Goal: Communication & Community: Answer question/provide support

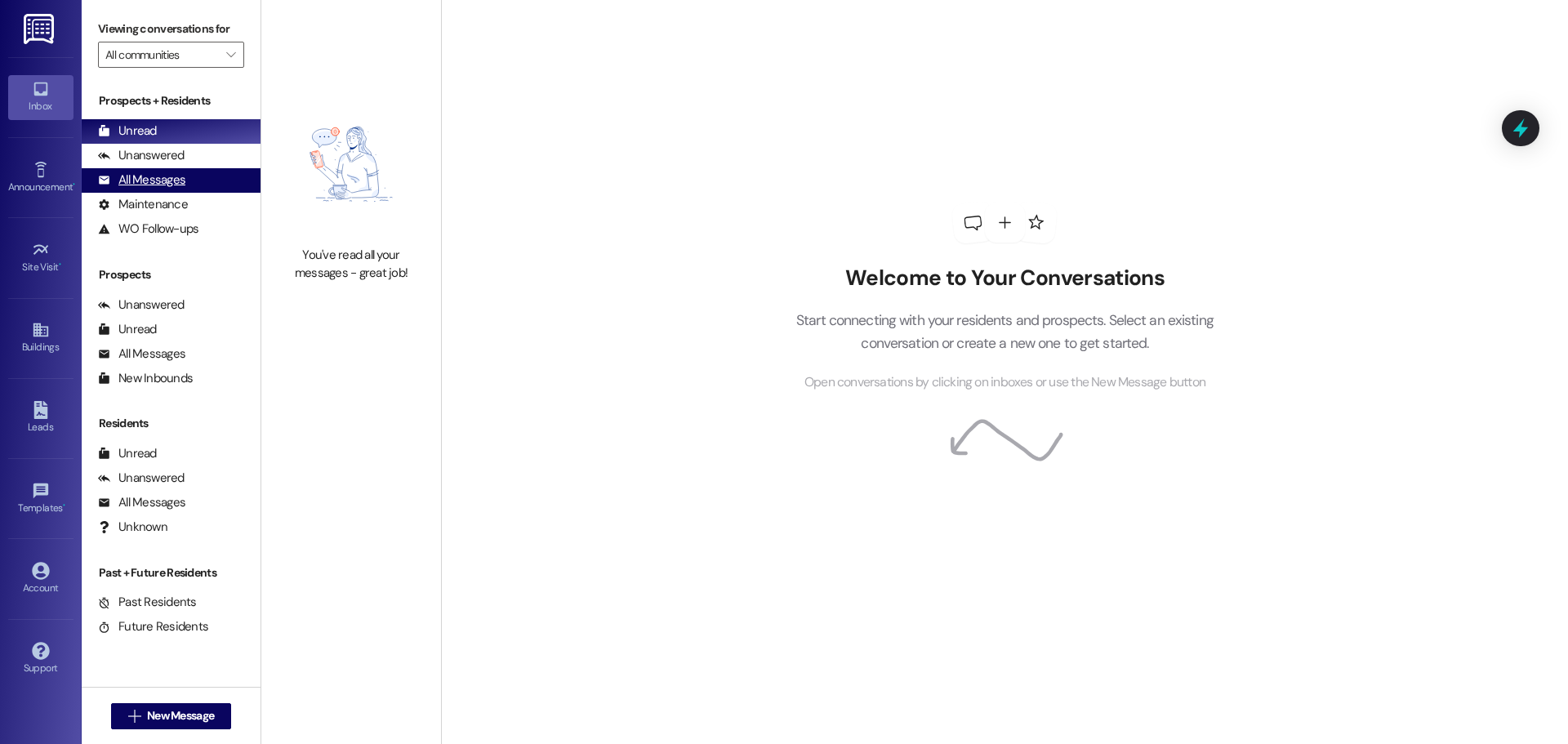
click at [168, 176] on div "All Messages" at bounding box center [141, 180] width 88 height 17
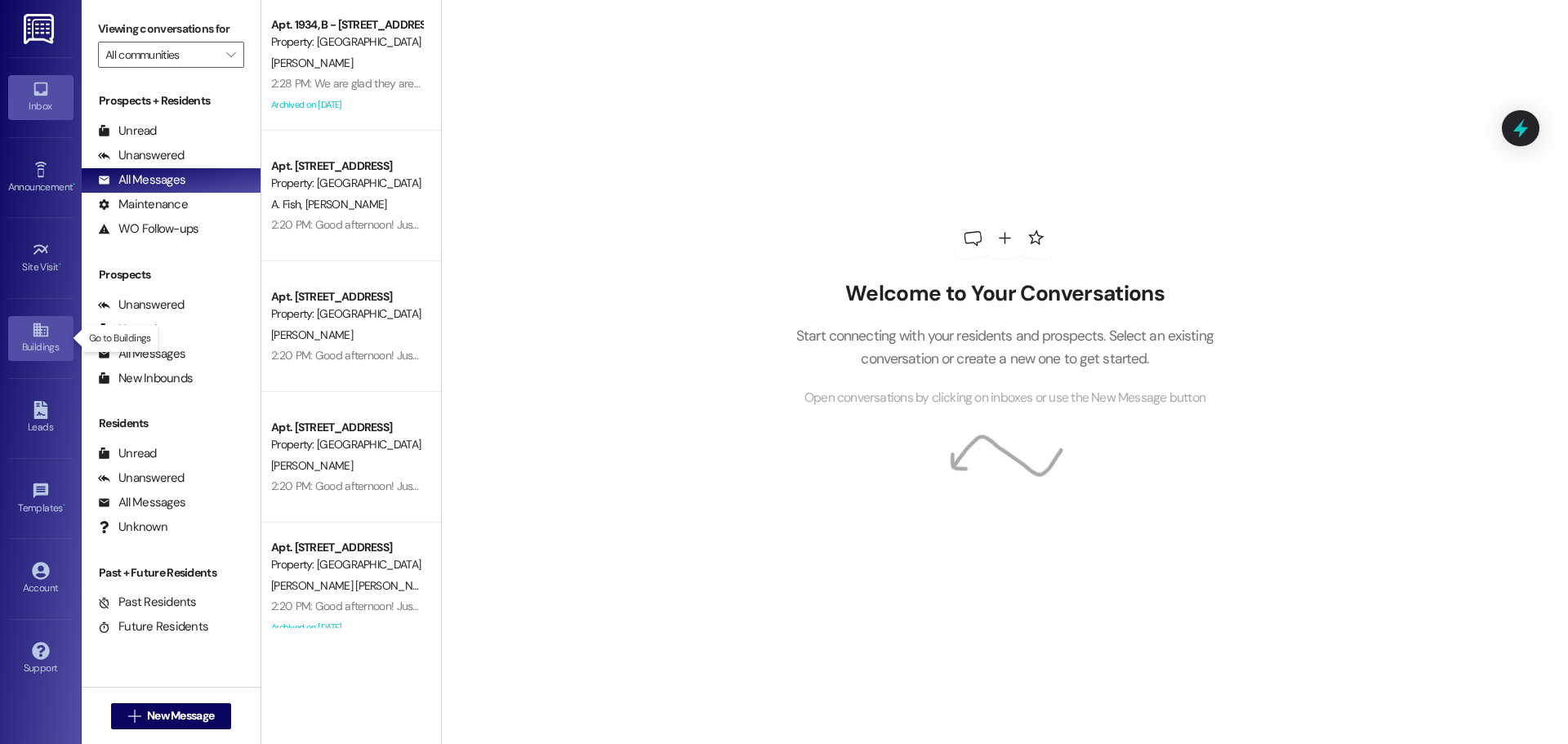
click at [39, 337] on icon at bounding box center [40, 330] width 14 height 13
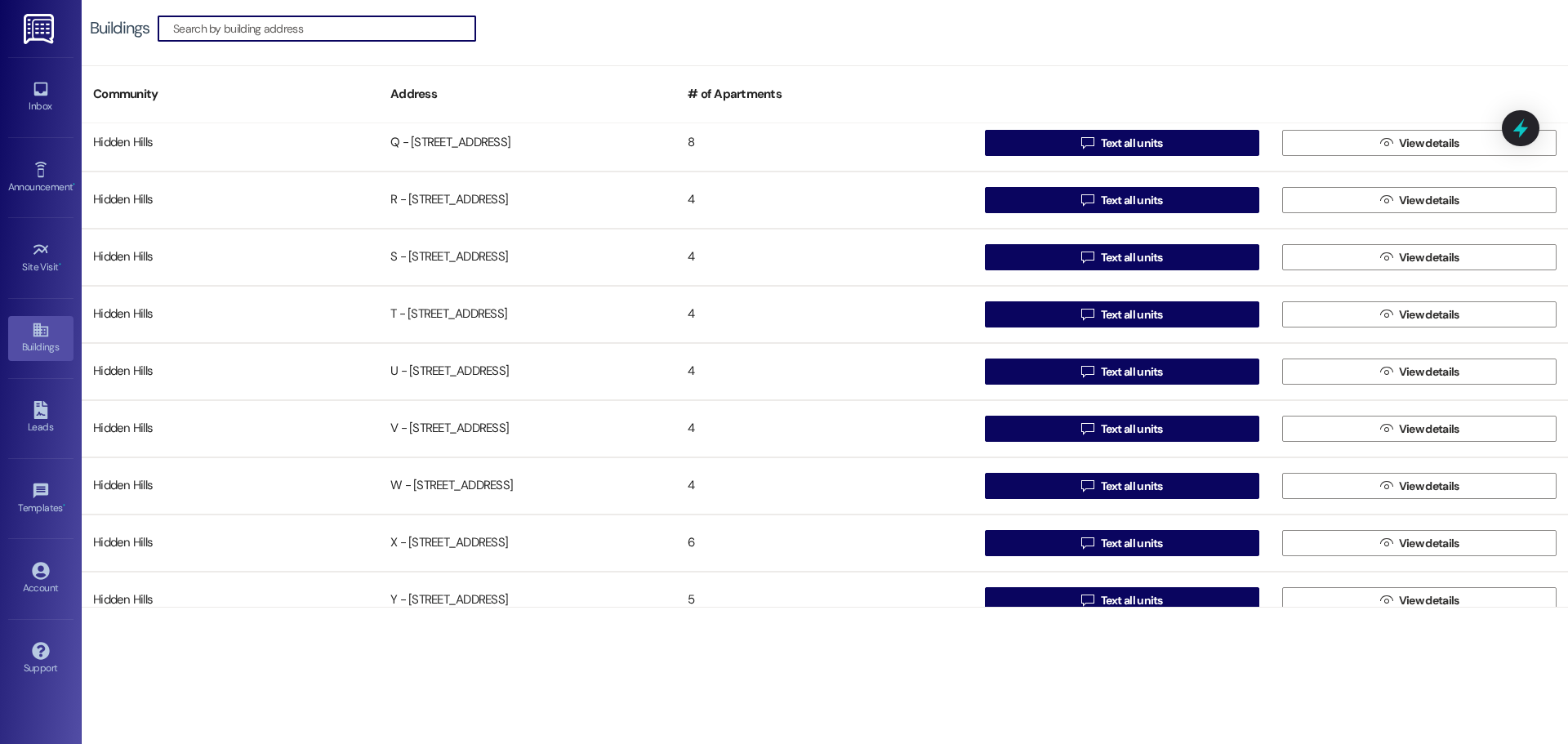
scroll to position [1289, 0]
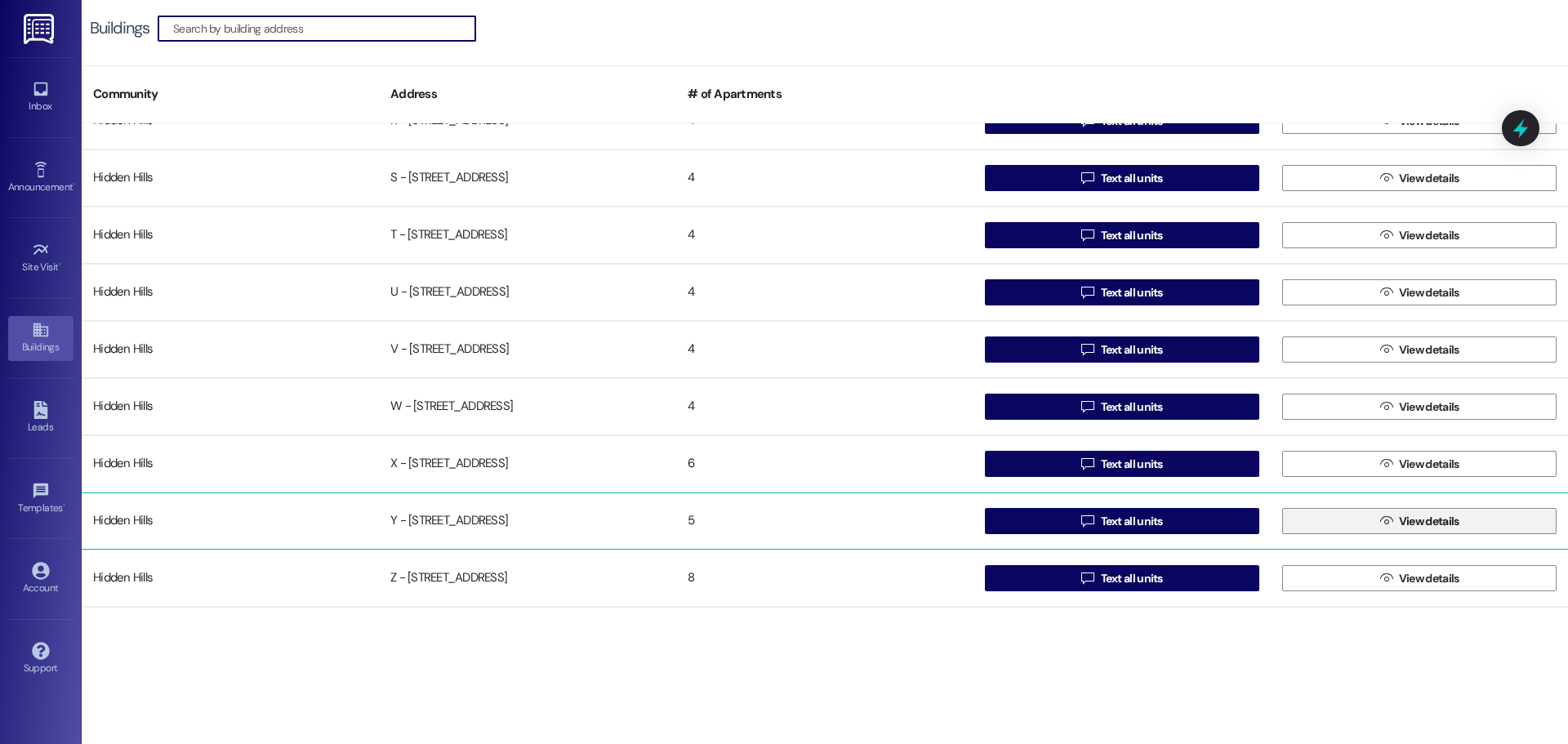
click at [1315, 518] on button " View details" at bounding box center [1420, 520] width 275 height 26
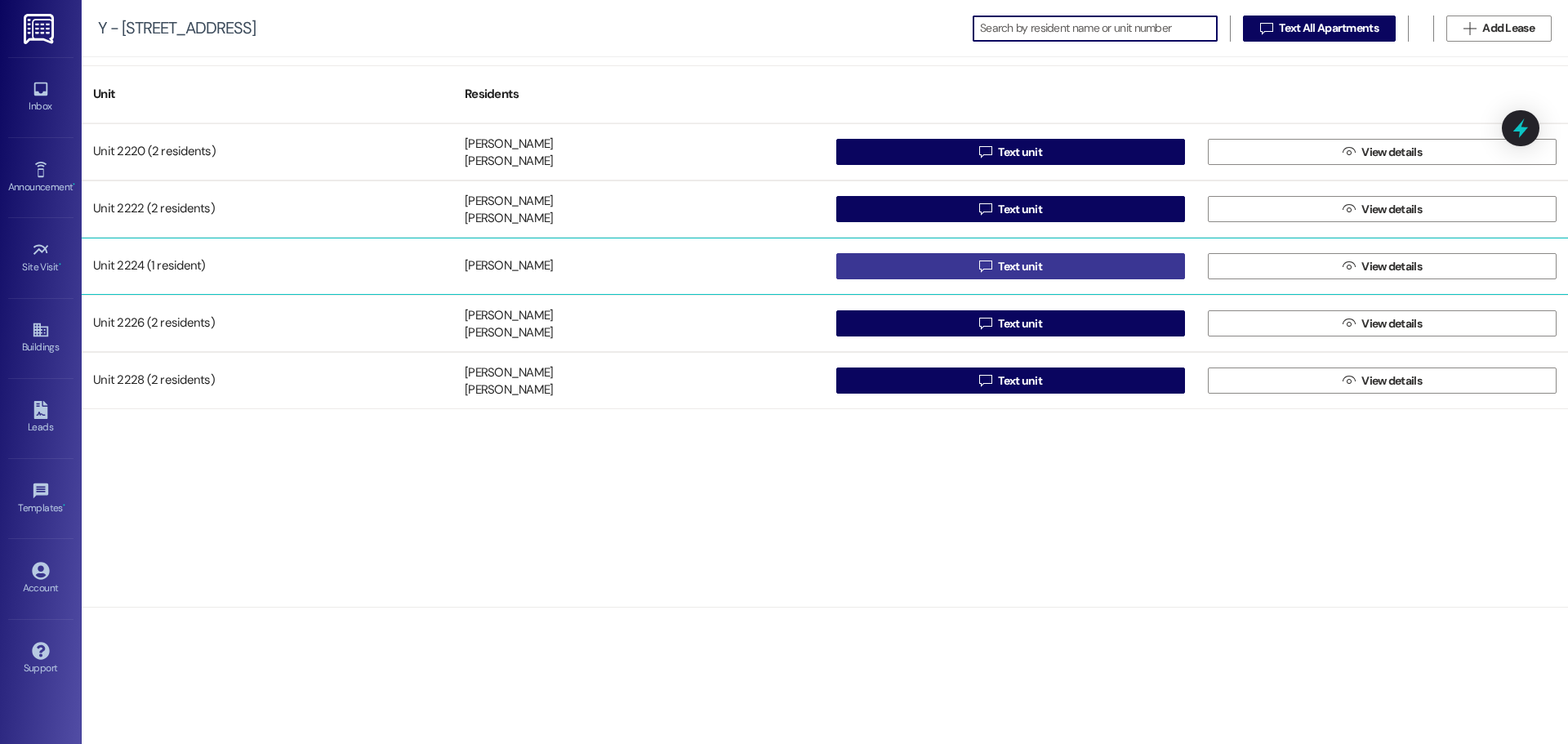
click at [979, 265] on icon "" at bounding box center [985, 266] width 13 height 13
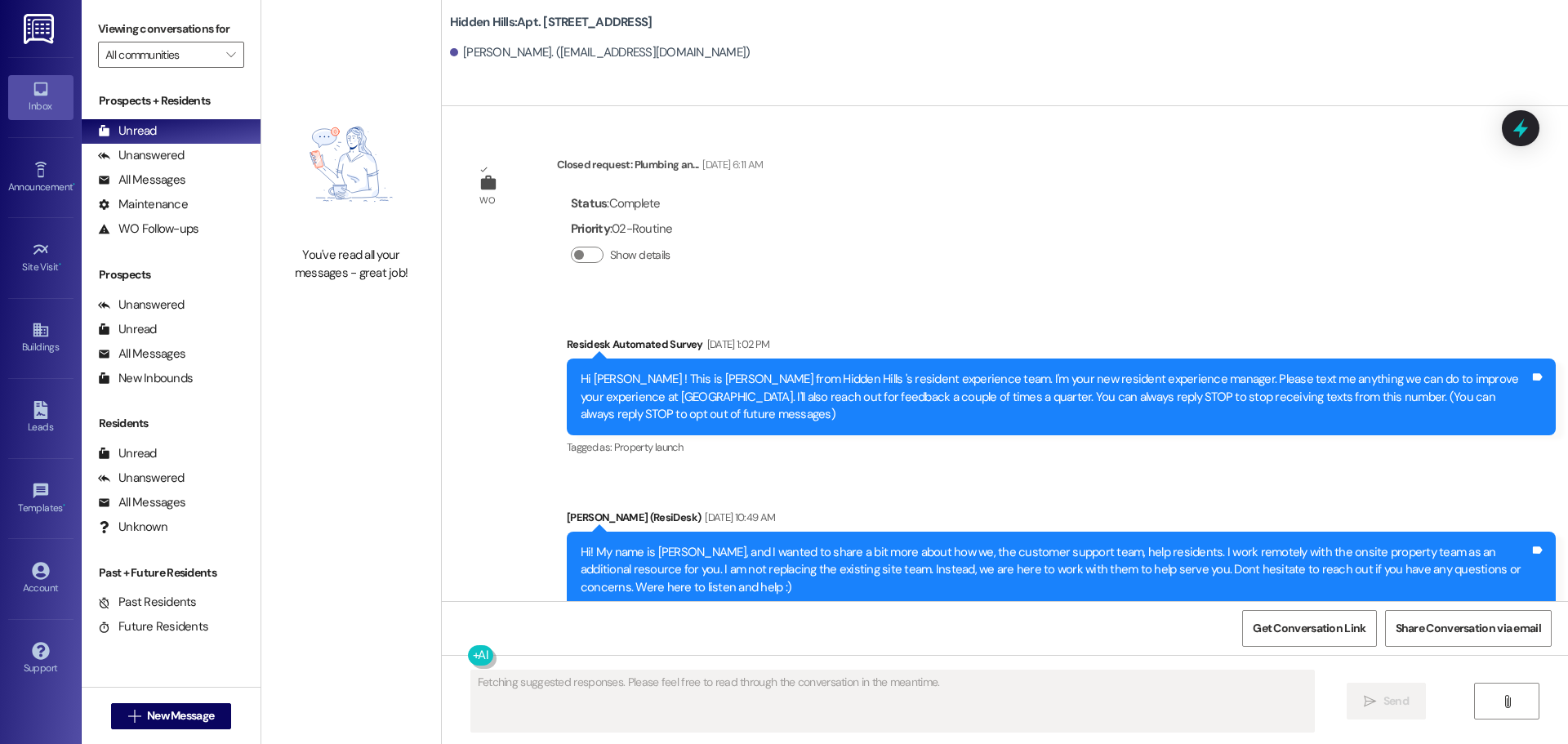
scroll to position [26218, 0]
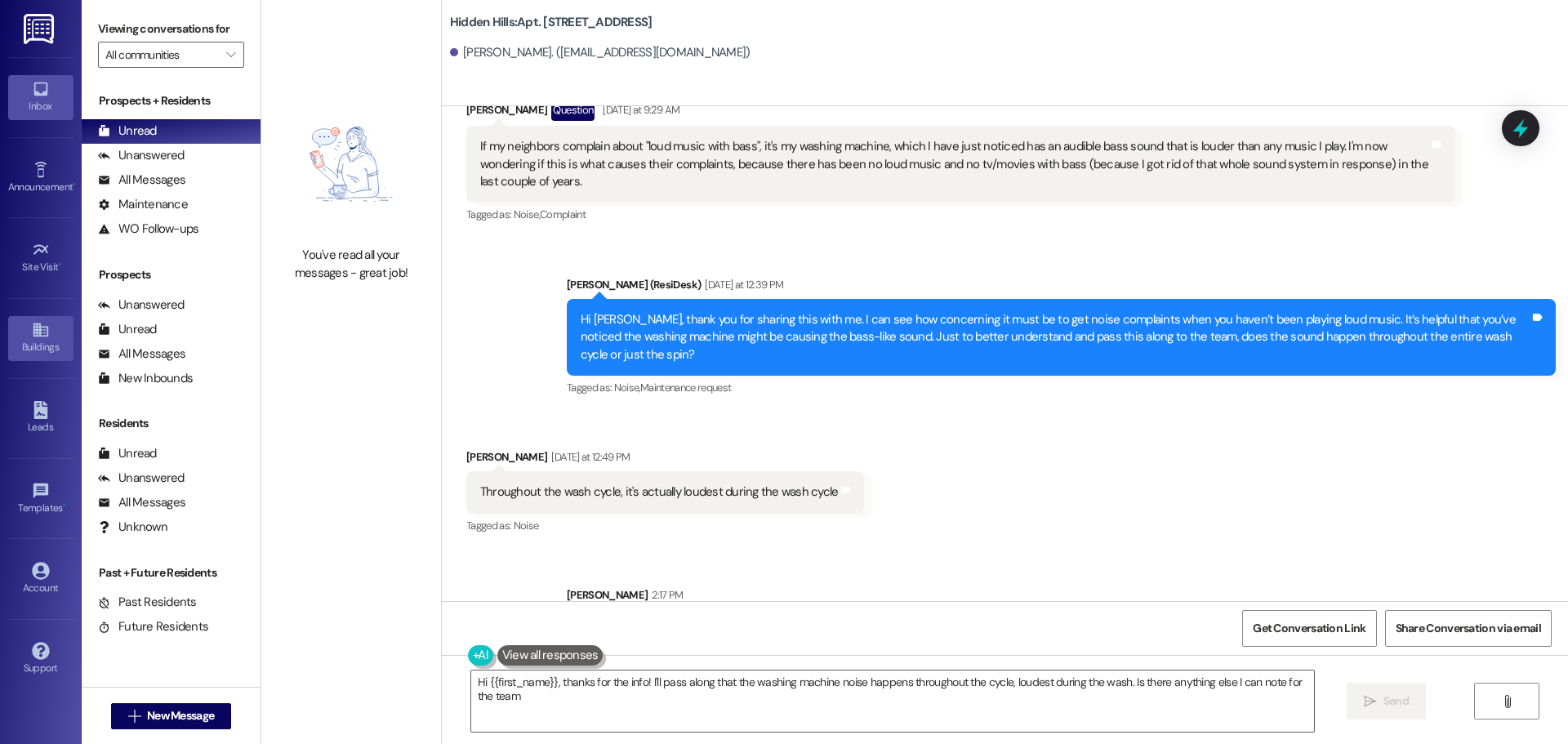
type textarea "Hi {{first_name}}, thanks for the info! I'll pass along that the washing machin…"
click at [48, 350] on div "Buildings" at bounding box center [40, 347] width 82 height 16
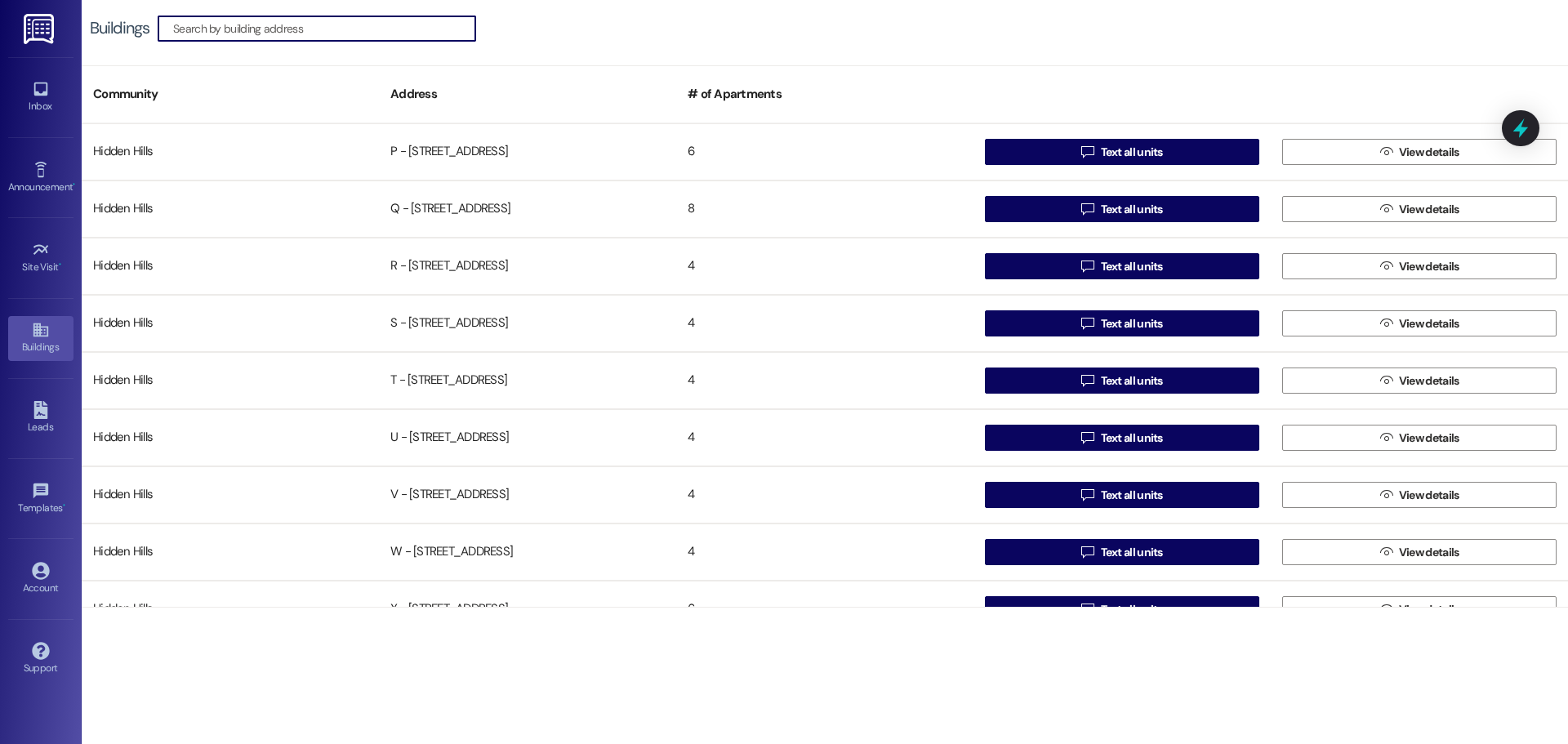
scroll to position [1289, 0]
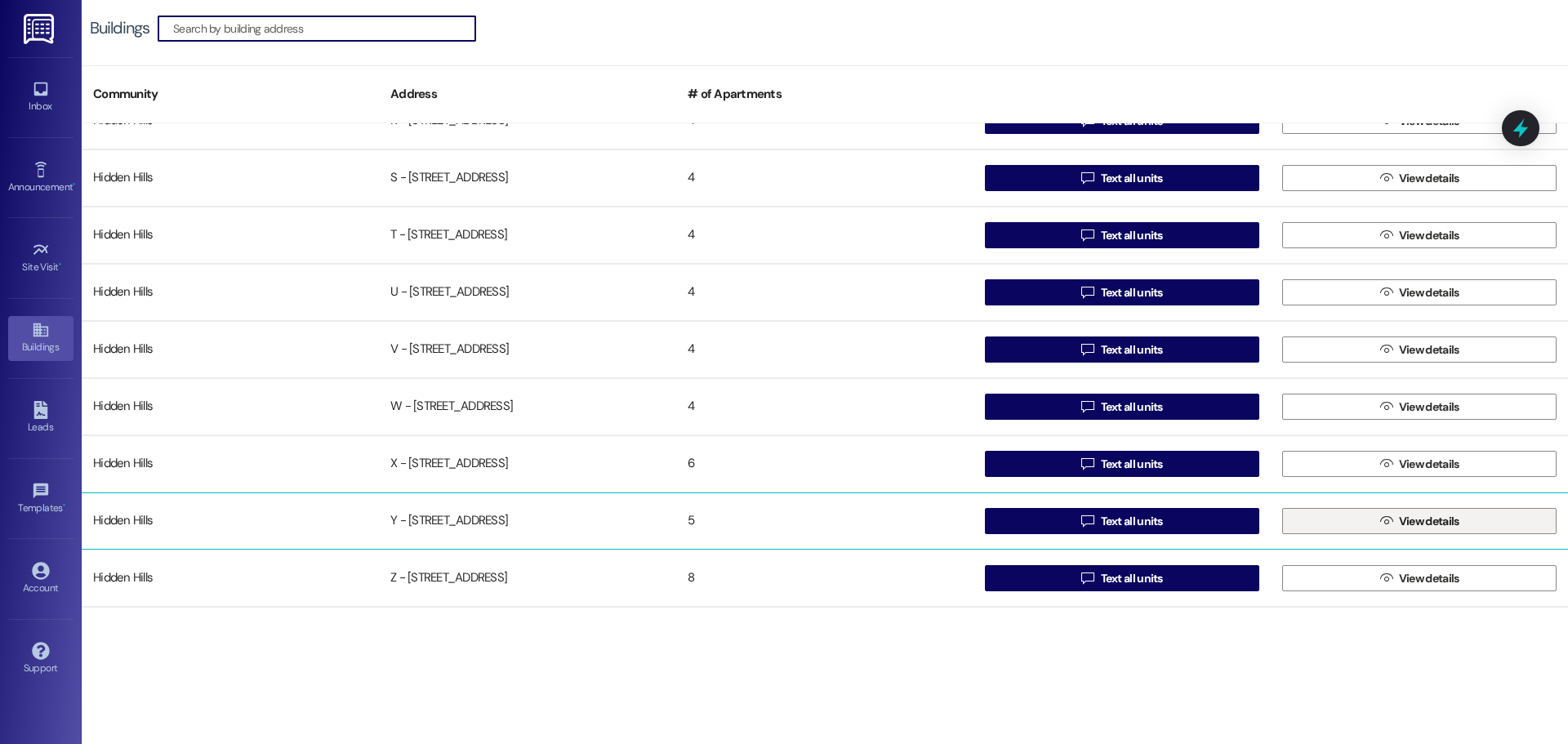
click at [1310, 519] on button " View details" at bounding box center [1420, 520] width 275 height 26
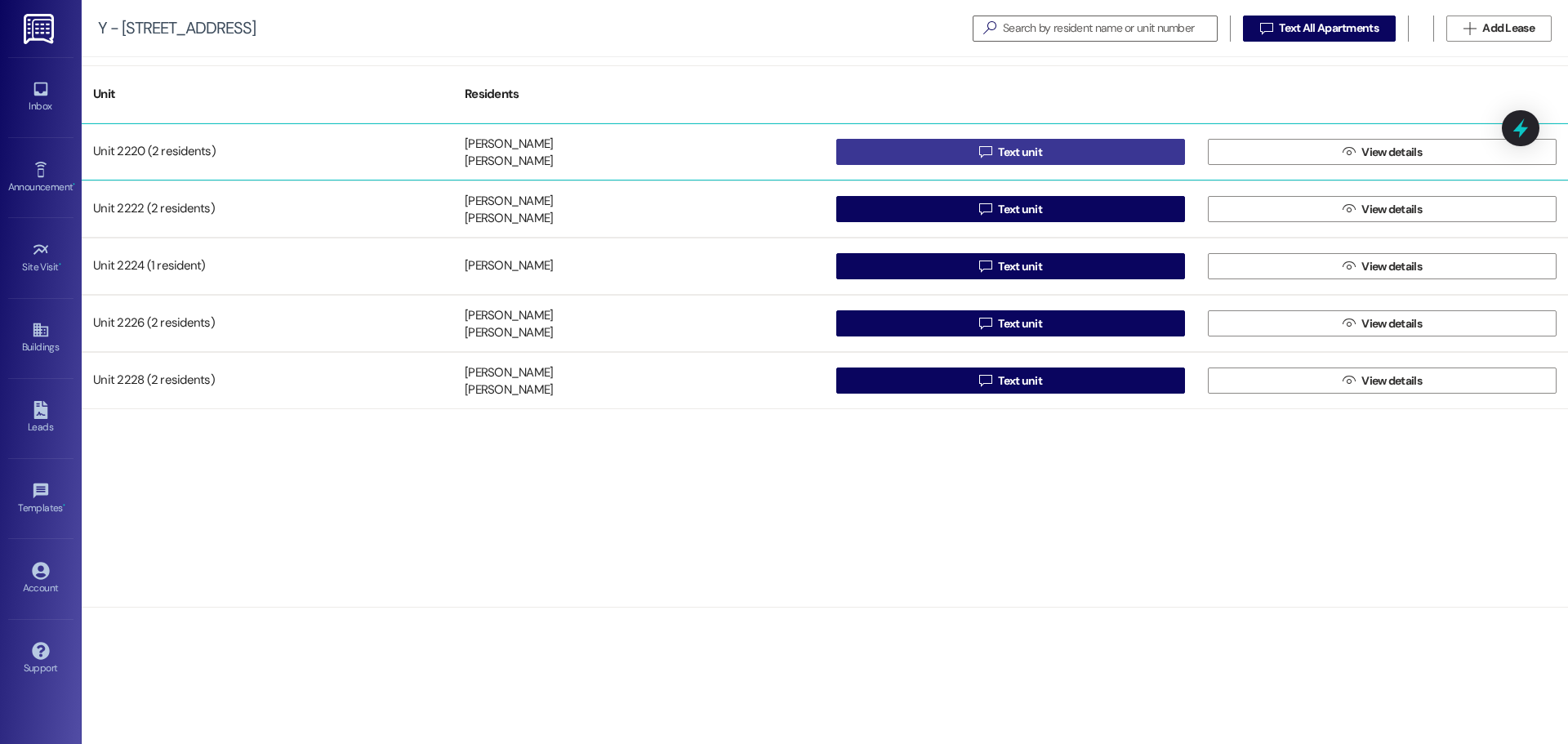
click at [978, 141] on span " Text unit" at bounding box center [1011, 151] width 69 height 24
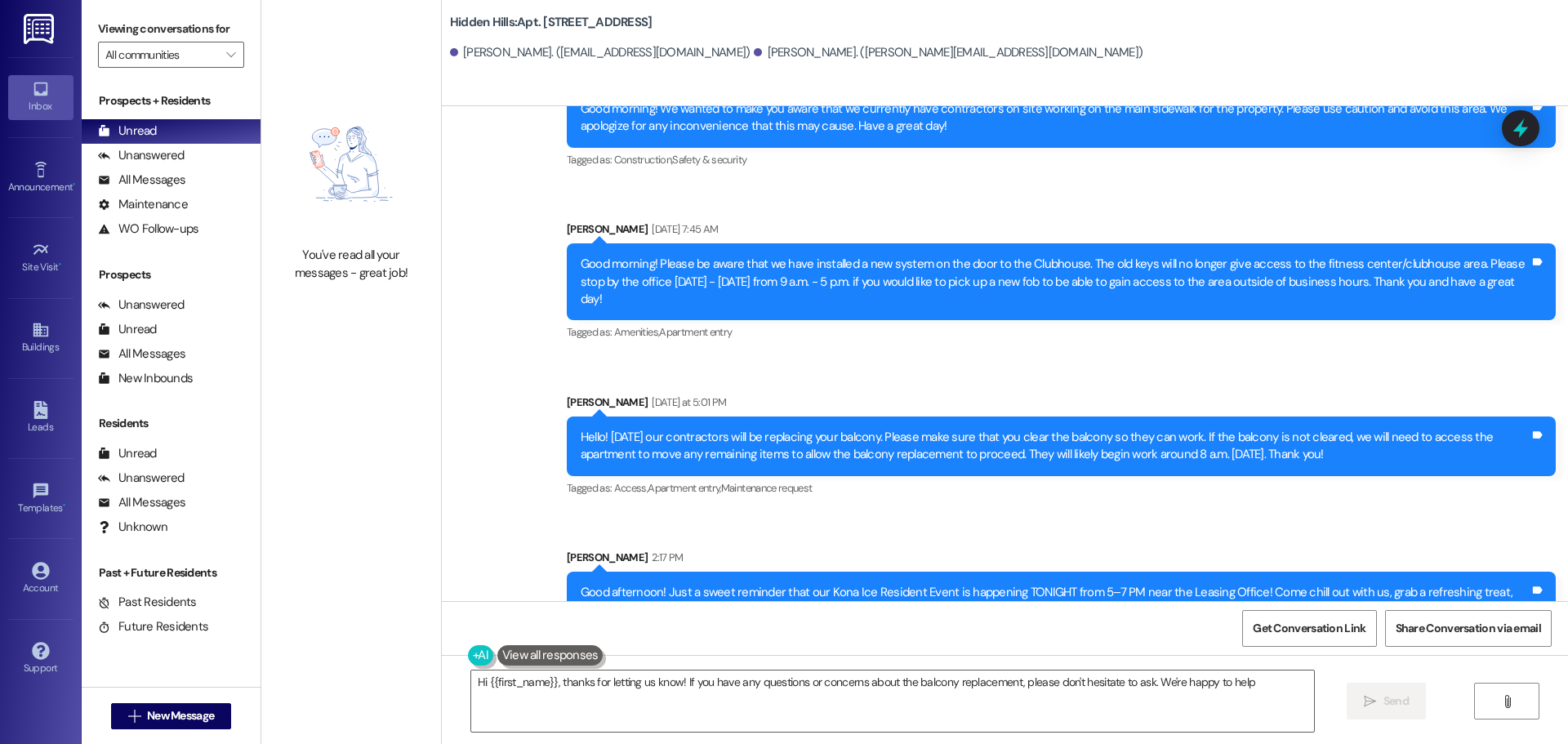
type textarea "Hi {{first_name}}, thanks for letting us know! If you have any questions or con…"
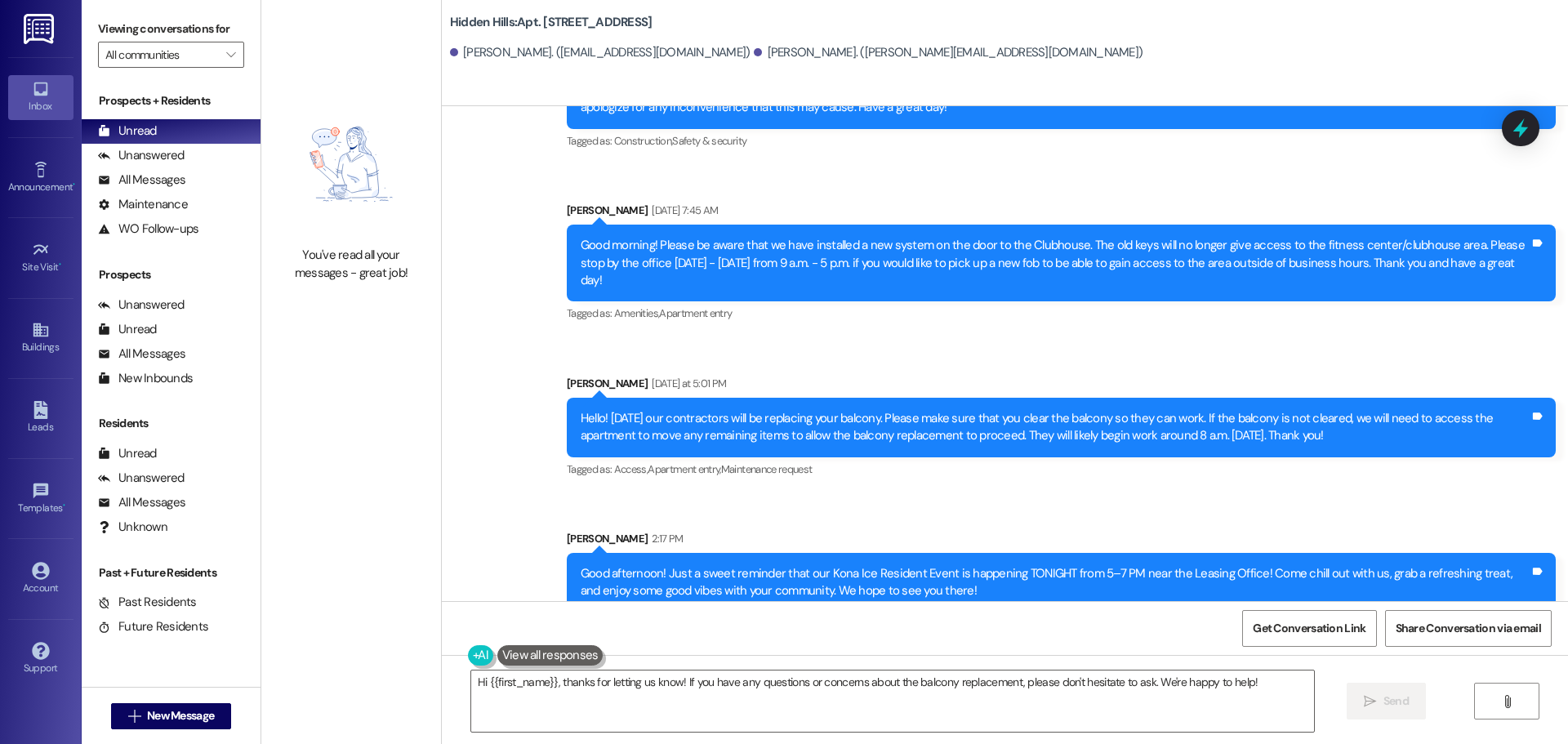
scroll to position [22787, 0]
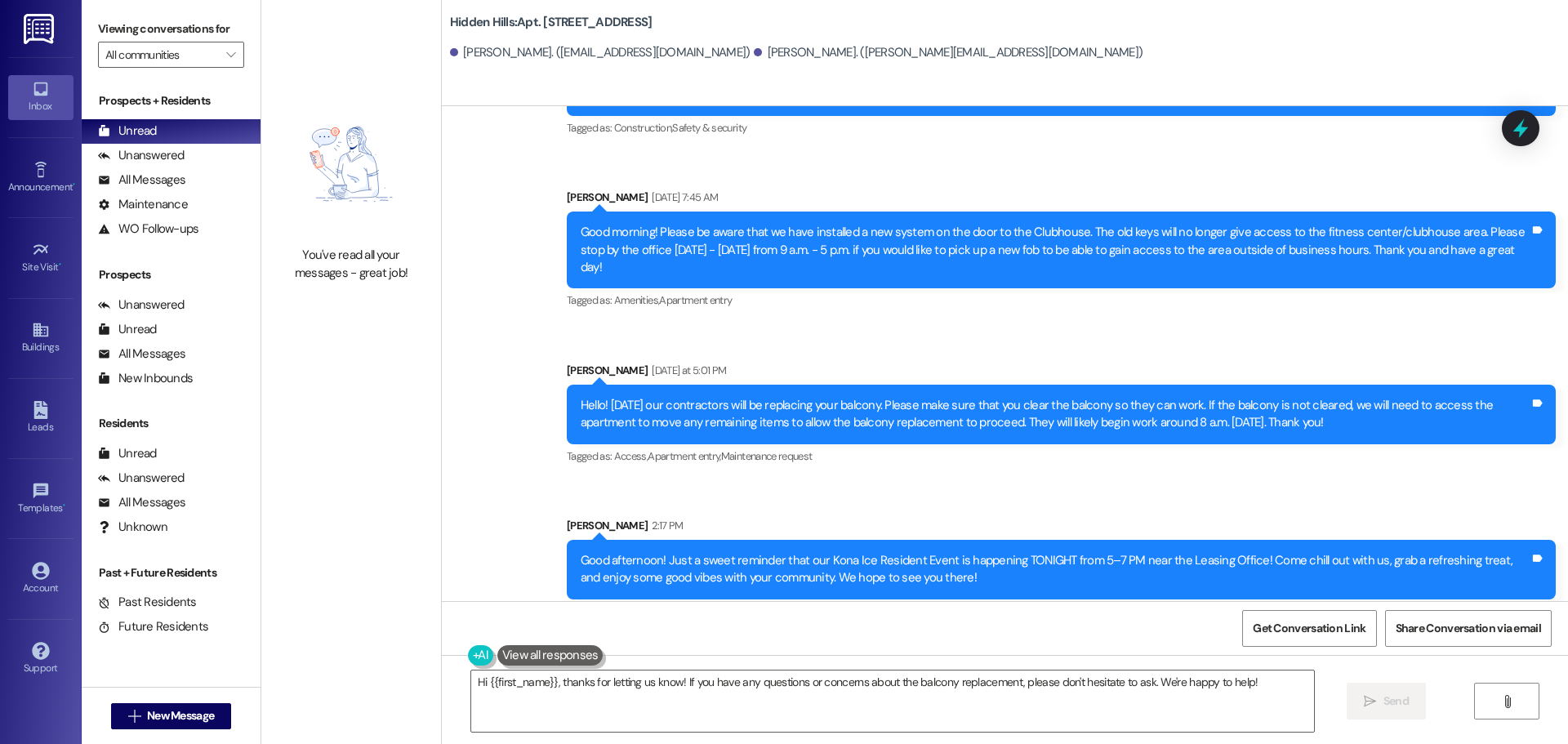
drag, startPoint x: 1351, startPoint y: 383, endPoint x: 541, endPoint y: 373, distance: 810.1
copy div "Hello! [DATE] our contractors will be replacing your balcony. Please make sure …"
click at [39, 337] on icon at bounding box center [40, 329] width 18 height 18
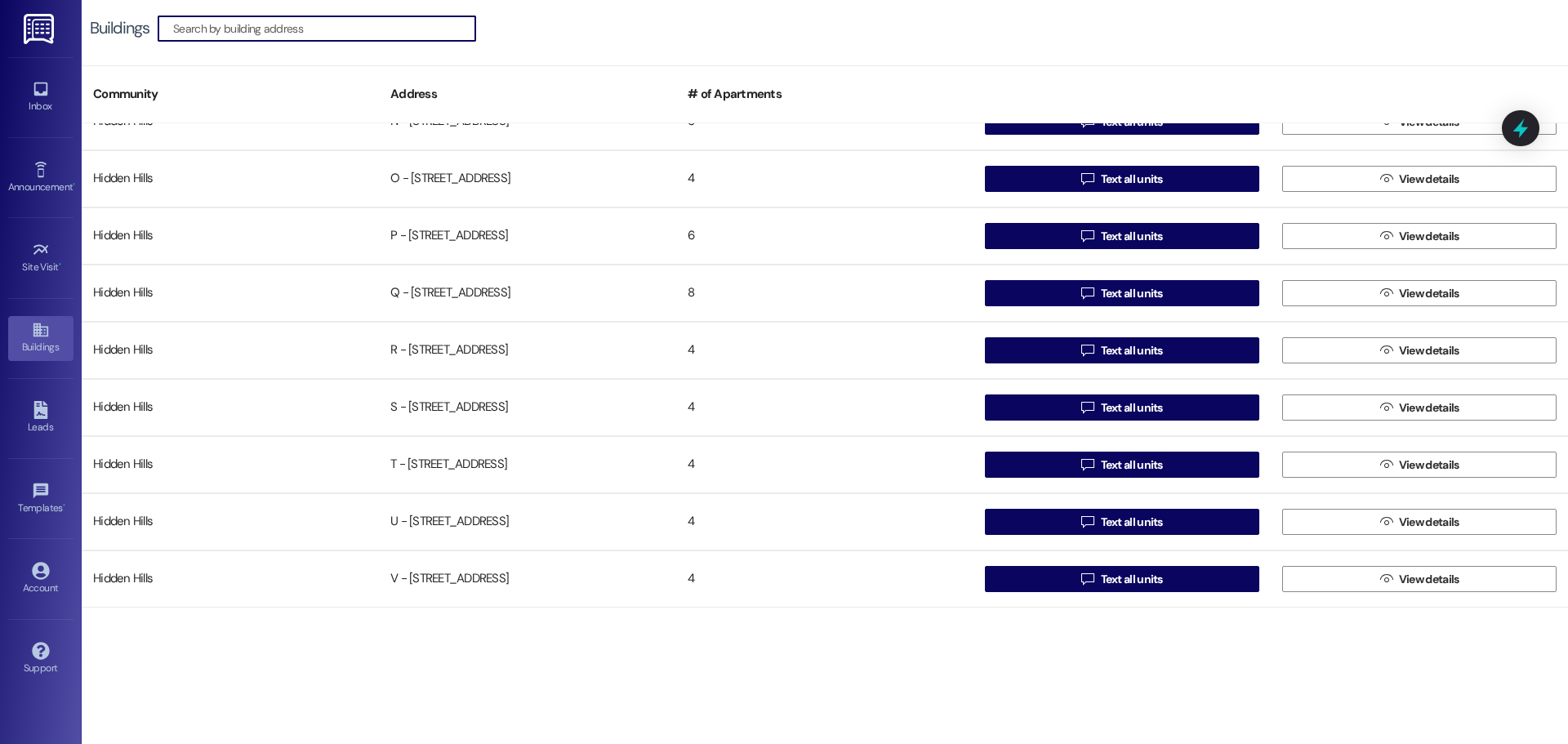
scroll to position [1289, 0]
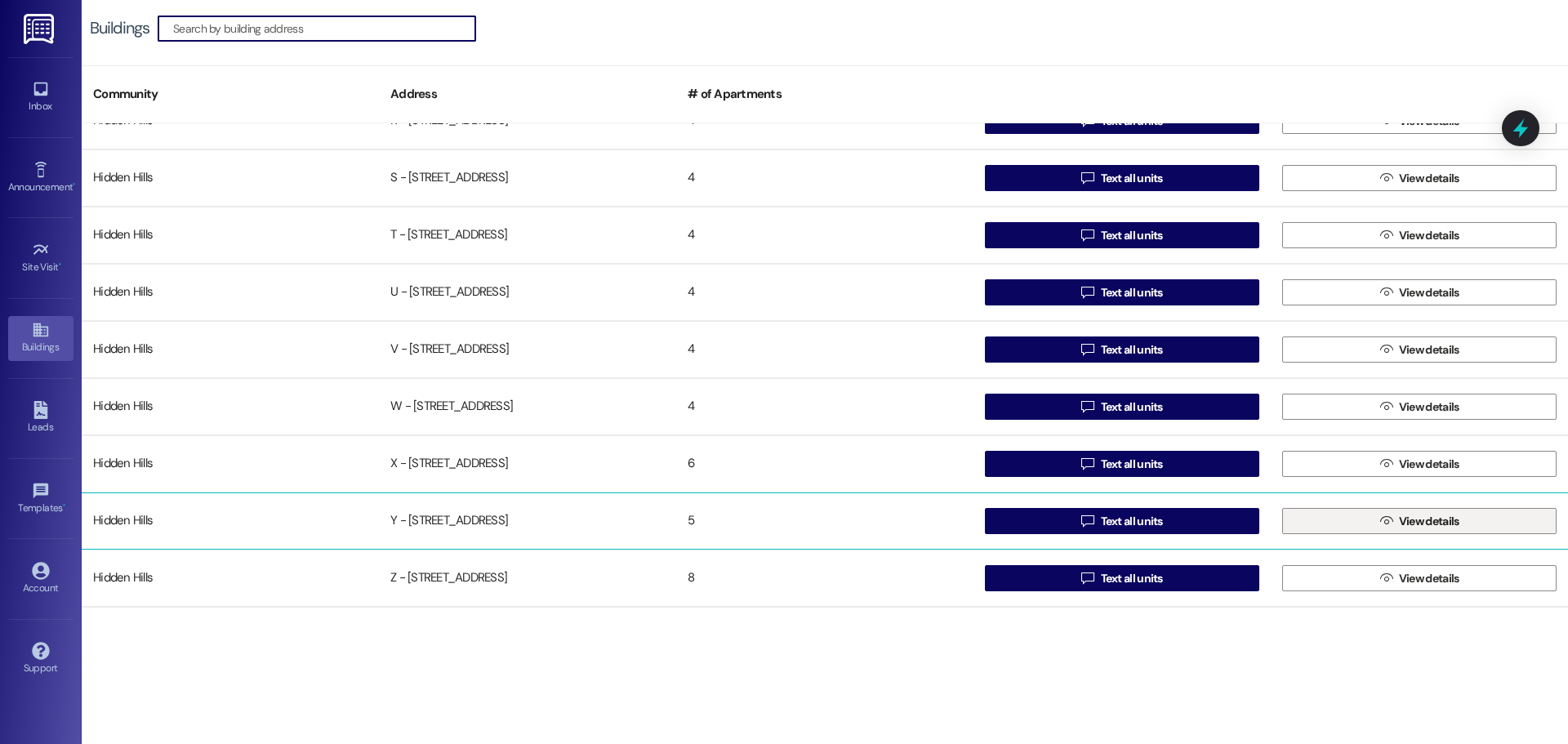
click at [1307, 526] on button " View details" at bounding box center [1420, 520] width 275 height 26
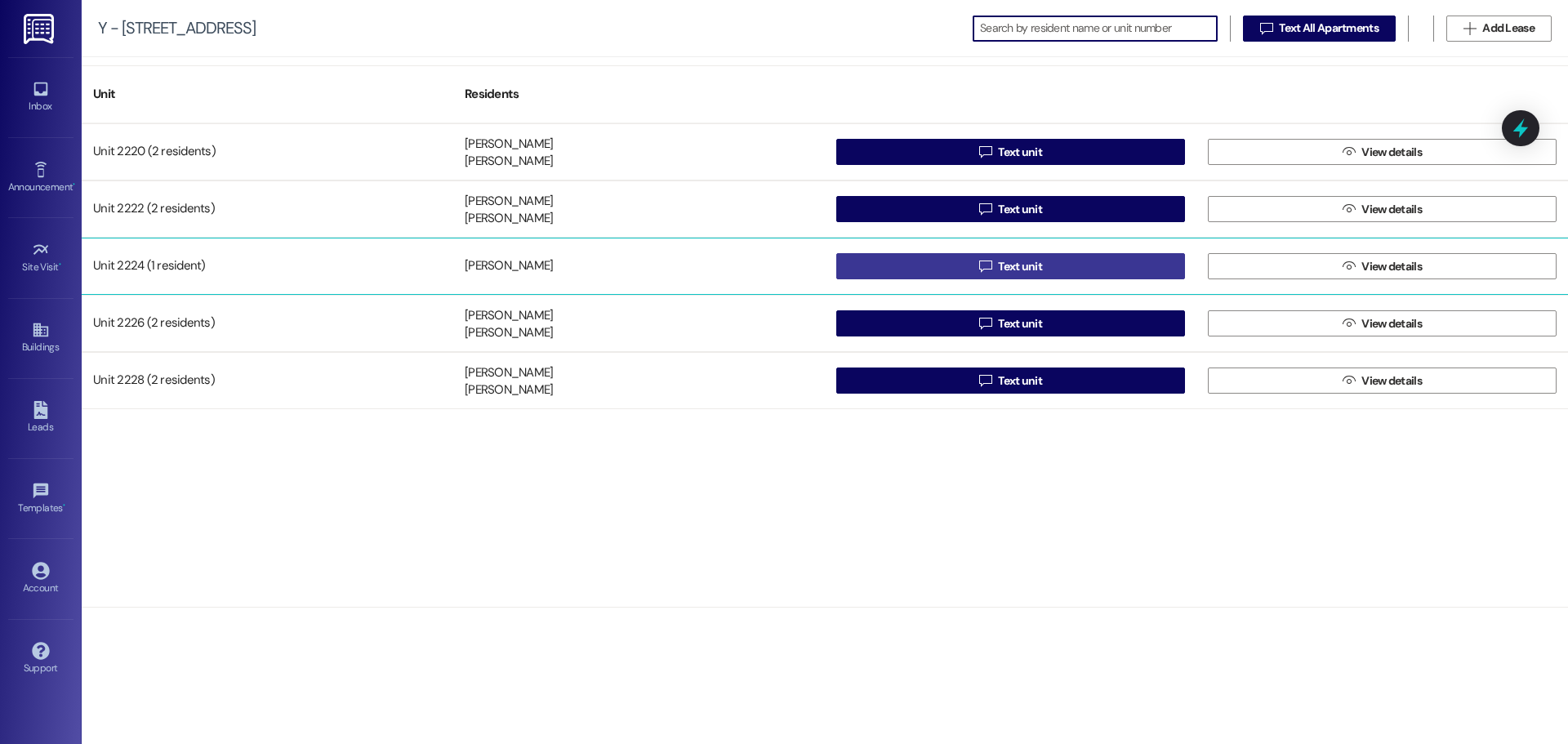
click at [930, 271] on button " Text unit" at bounding box center [1011, 266] width 349 height 26
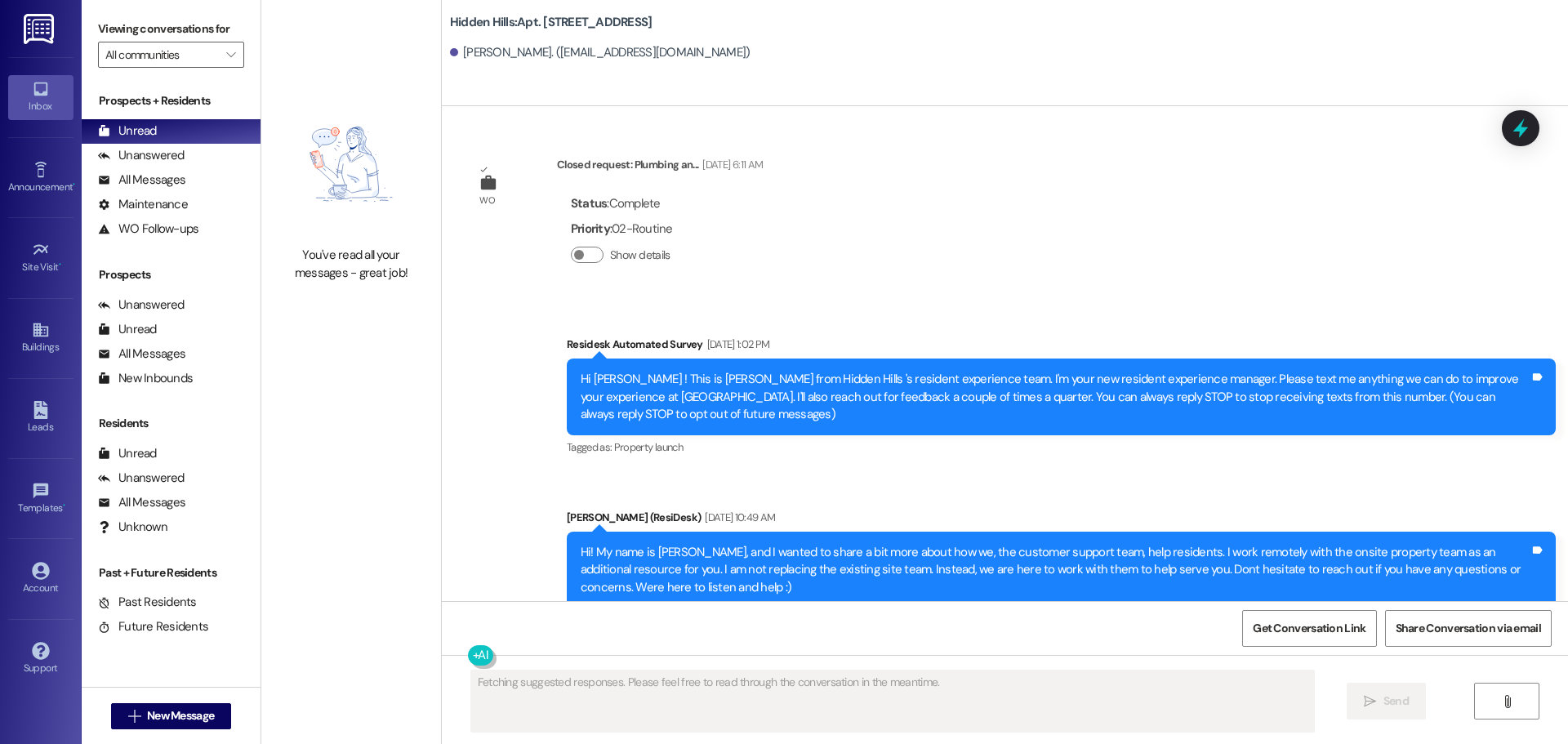
scroll to position [26218, 0]
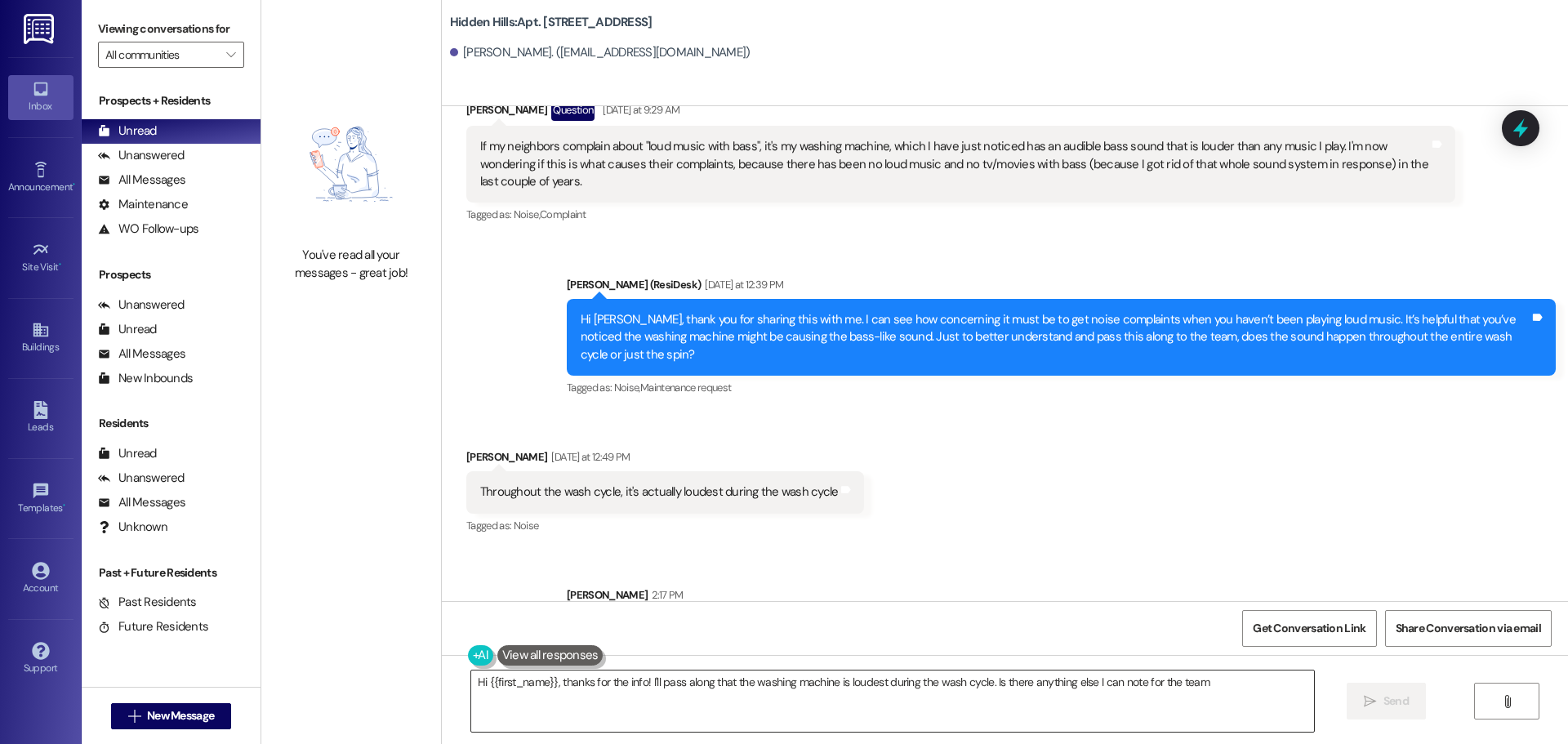
type textarea "Hi {{first_name}}, thanks for the info! I'll pass along that the washing machin…"
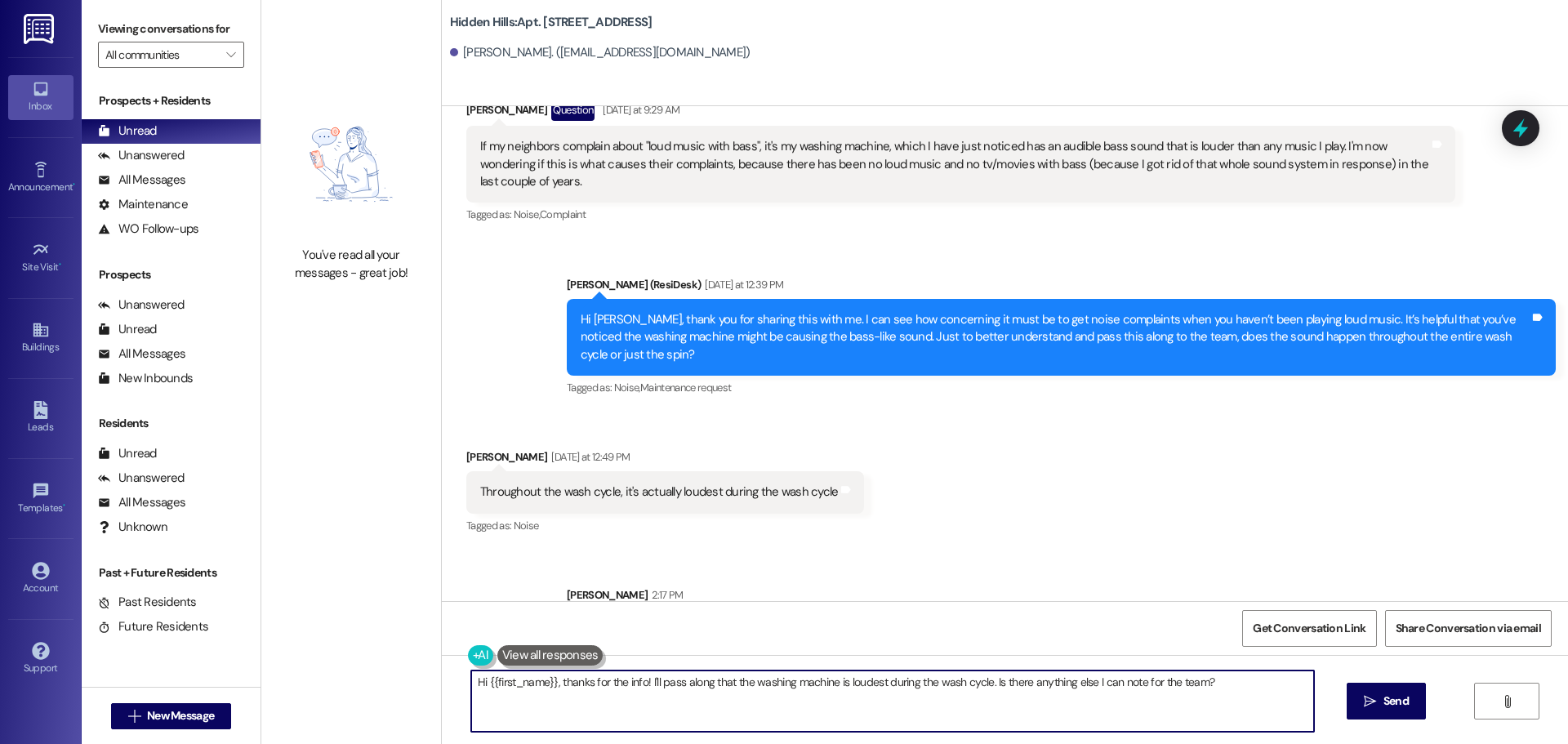
drag, startPoint x: 1222, startPoint y: 681, endPoint x: 406, endPoint y: 725, distance: 817.2
click at [406, 725] on div "You've read all your messages - great job! [GEOGRAPHIC_DATA]: Apt. [STREET_ADDR…" at bounding box center [915, 372] width 1307 height 744
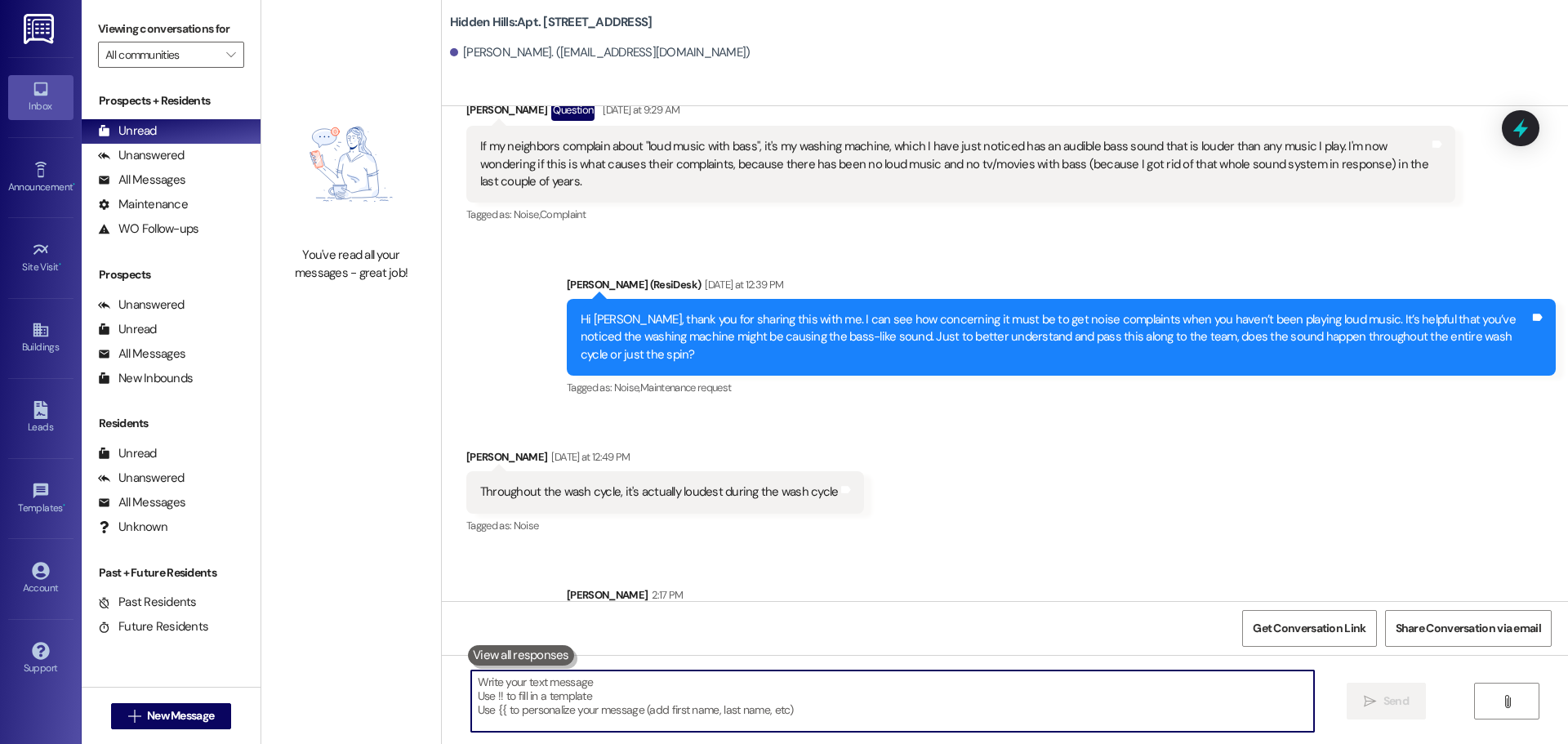
paste textarea "Hello! [DATE] our contractors will be replacing your balcony. Please make sure …"
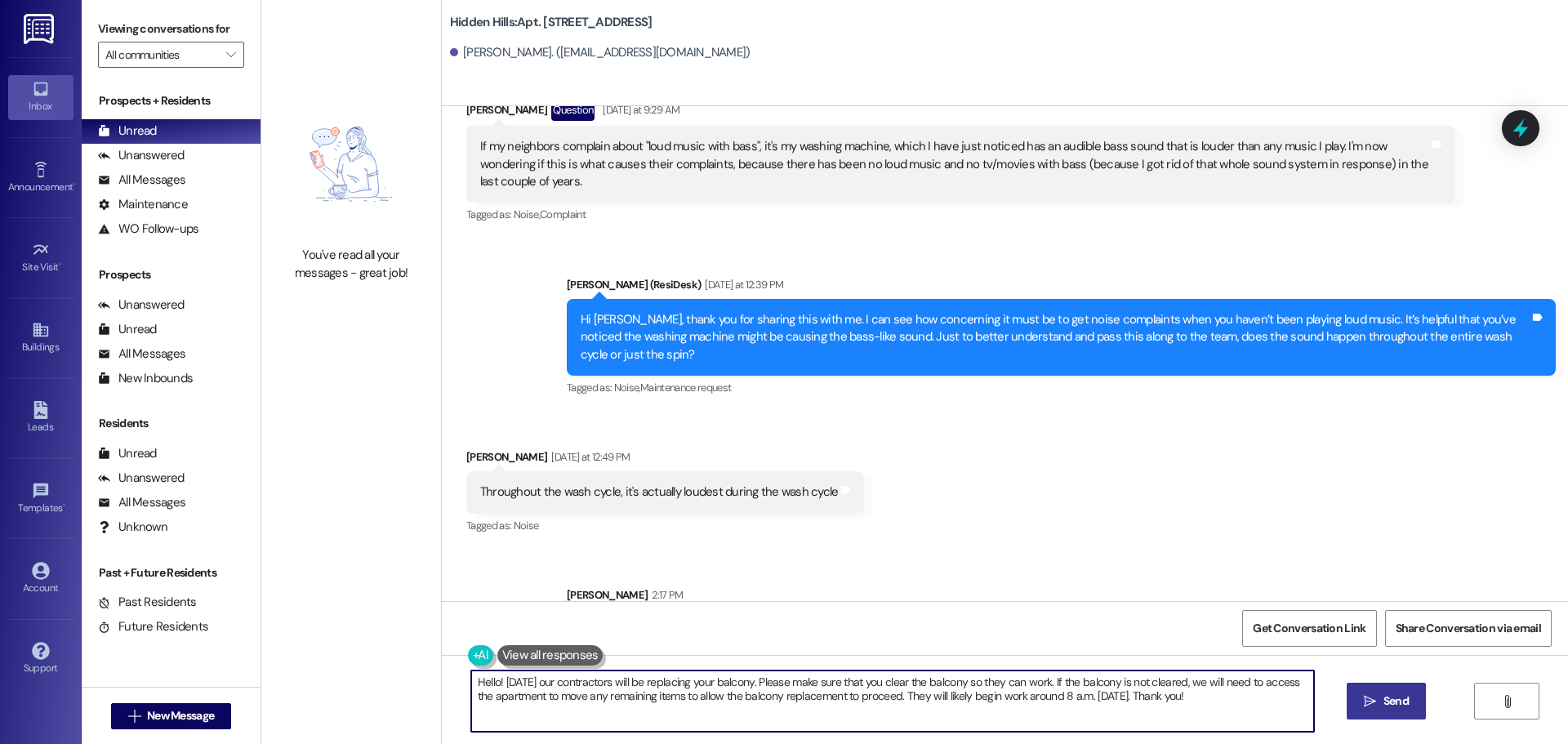
type textarea "Hello! [DATE] our contractors will be replacing your balcony. Please make sure …"
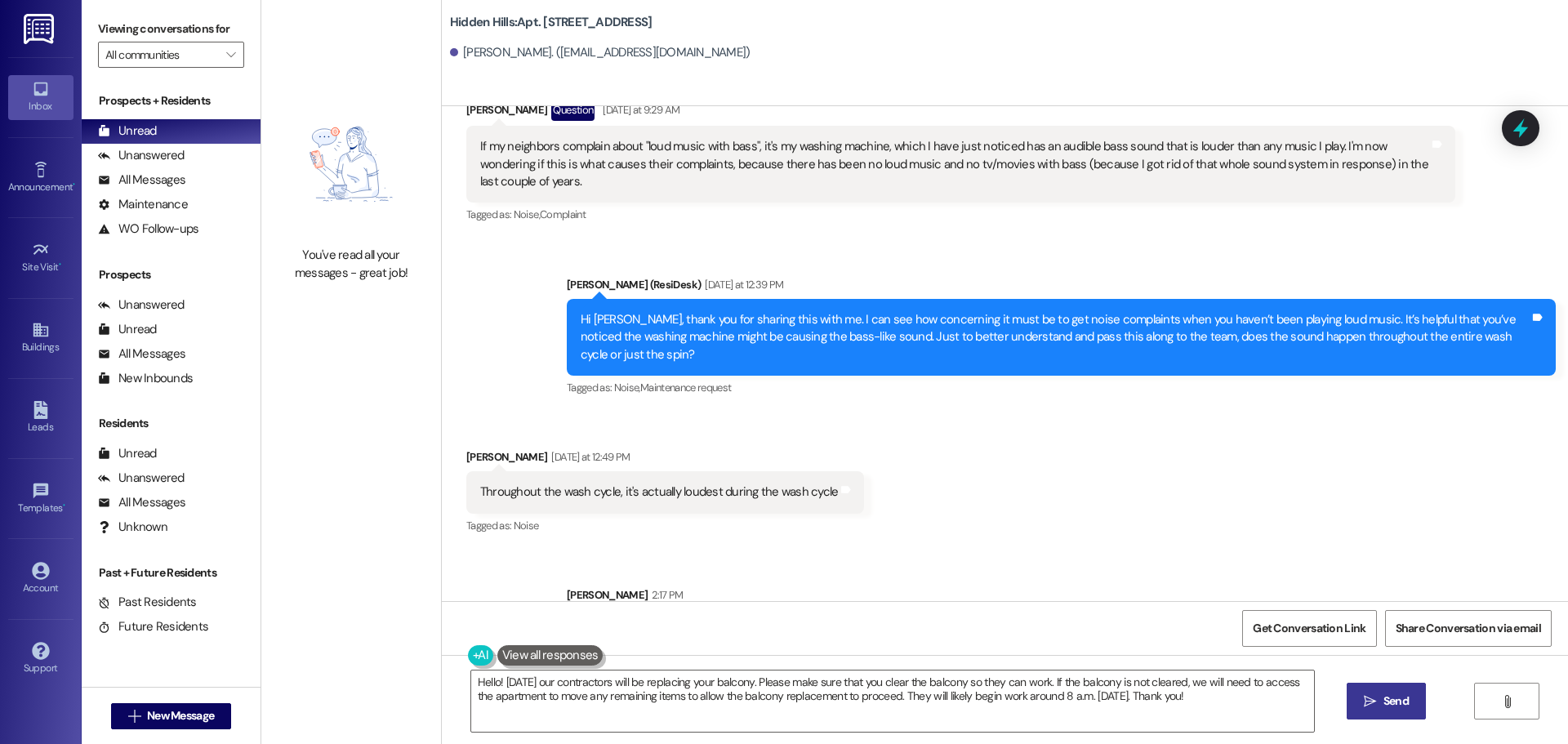
click at [1372, 709] on span " Send" at bounding box center [1386, 701] width 51 height 17
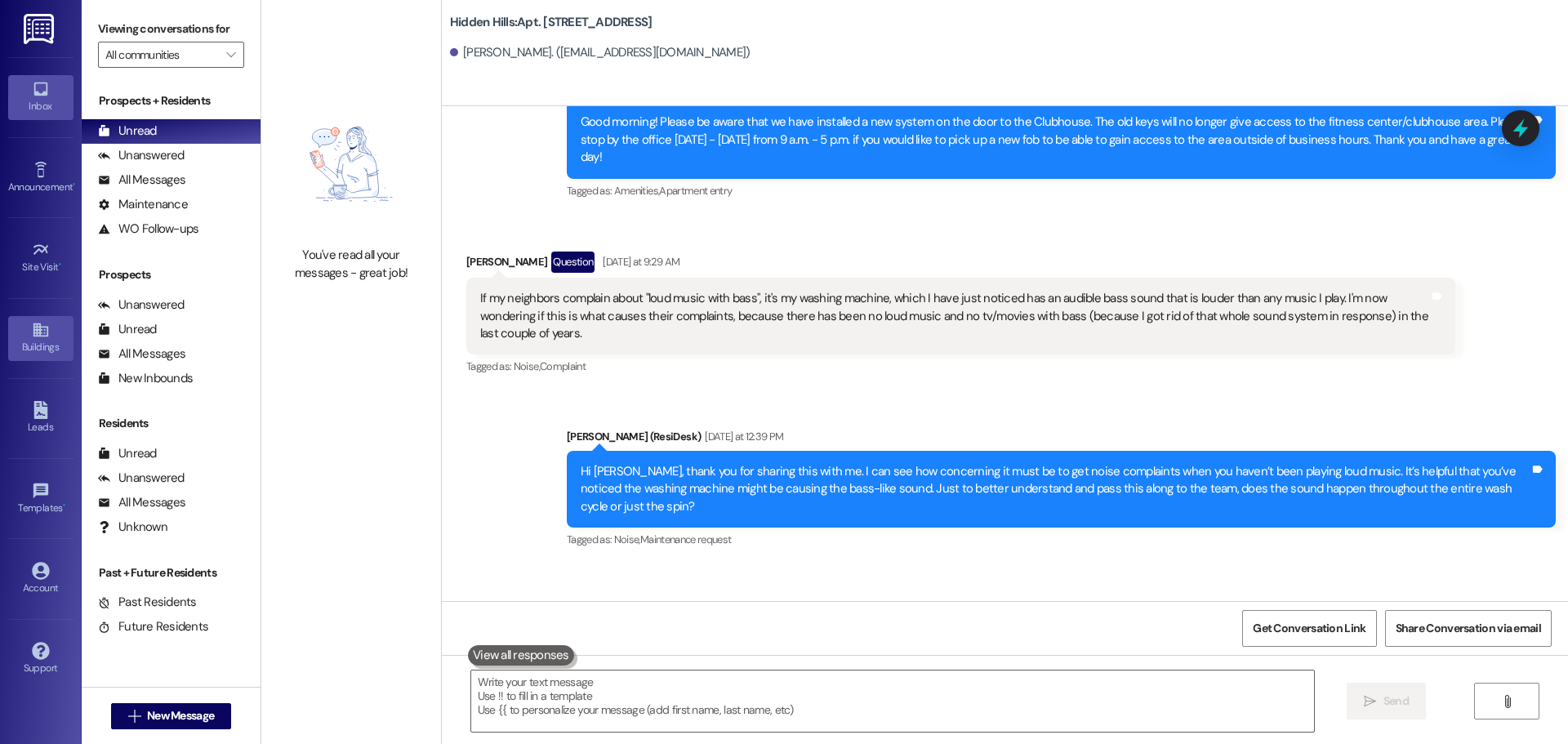
scroll to position [26062, 0]
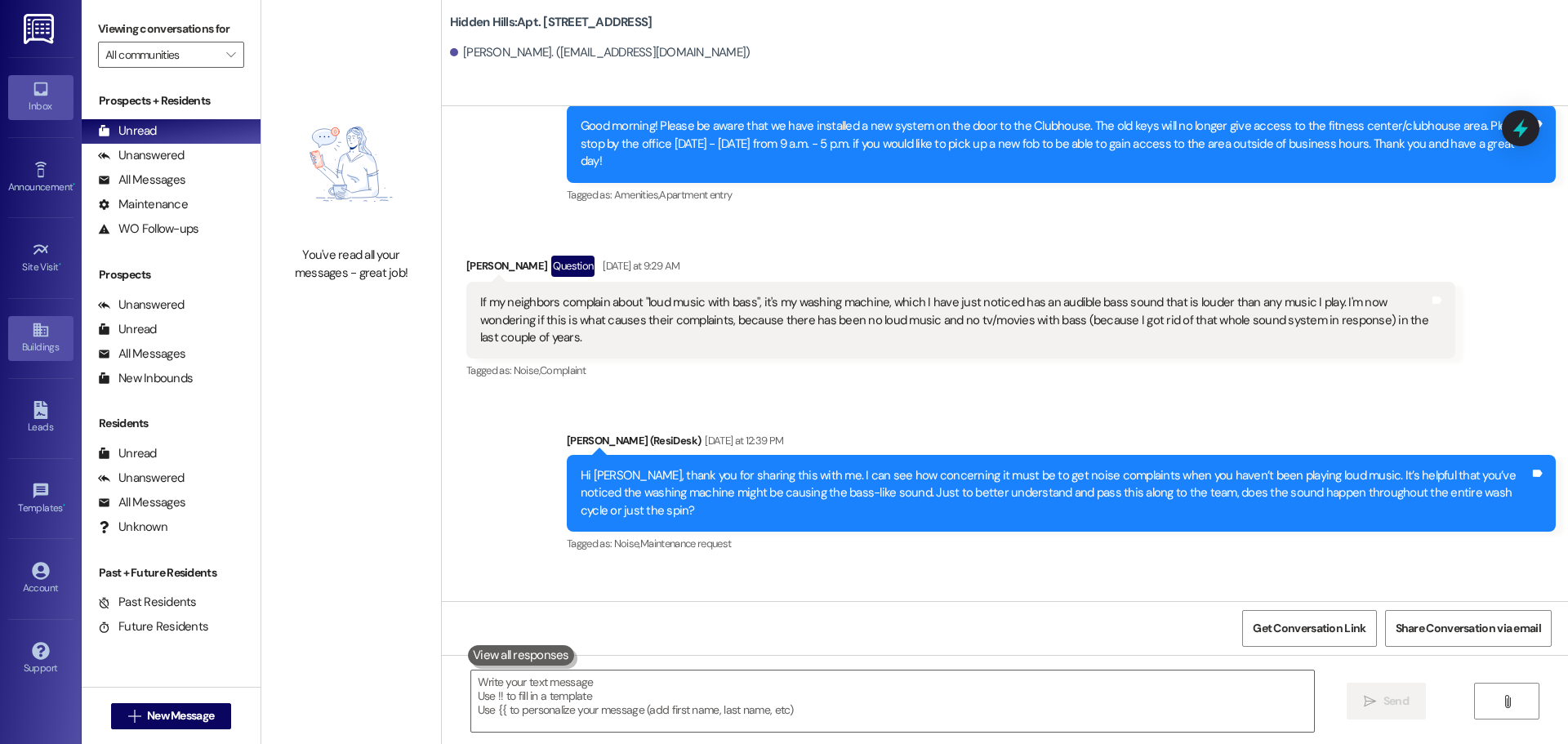
click at [49, 343] on div "Buildings" at bounding box center [40, 347] width 82 height 16
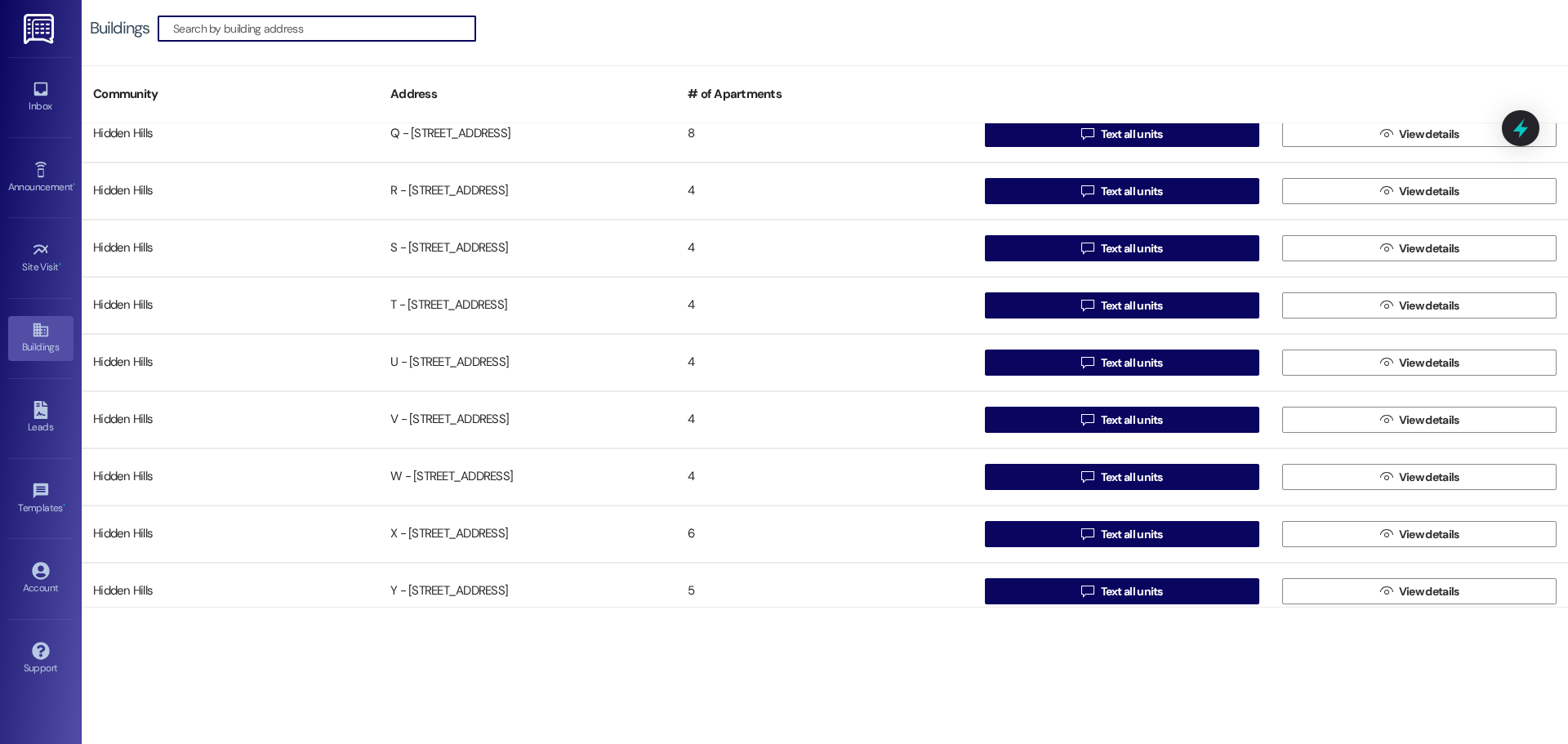
scroll to position [1289, 0]
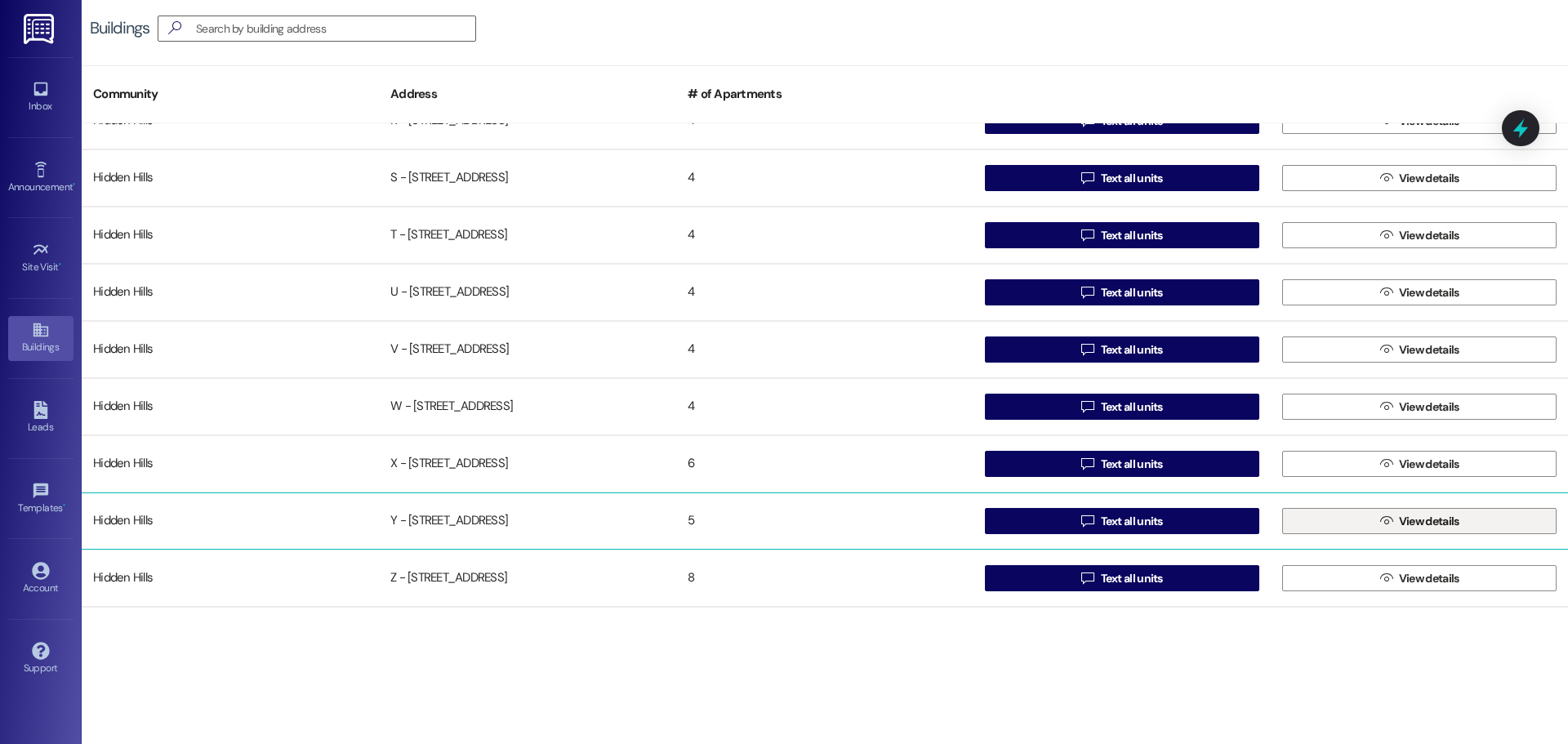
click at [1330, 520] on button " View details" at bounding box center [1420, 520] width 275 height 26
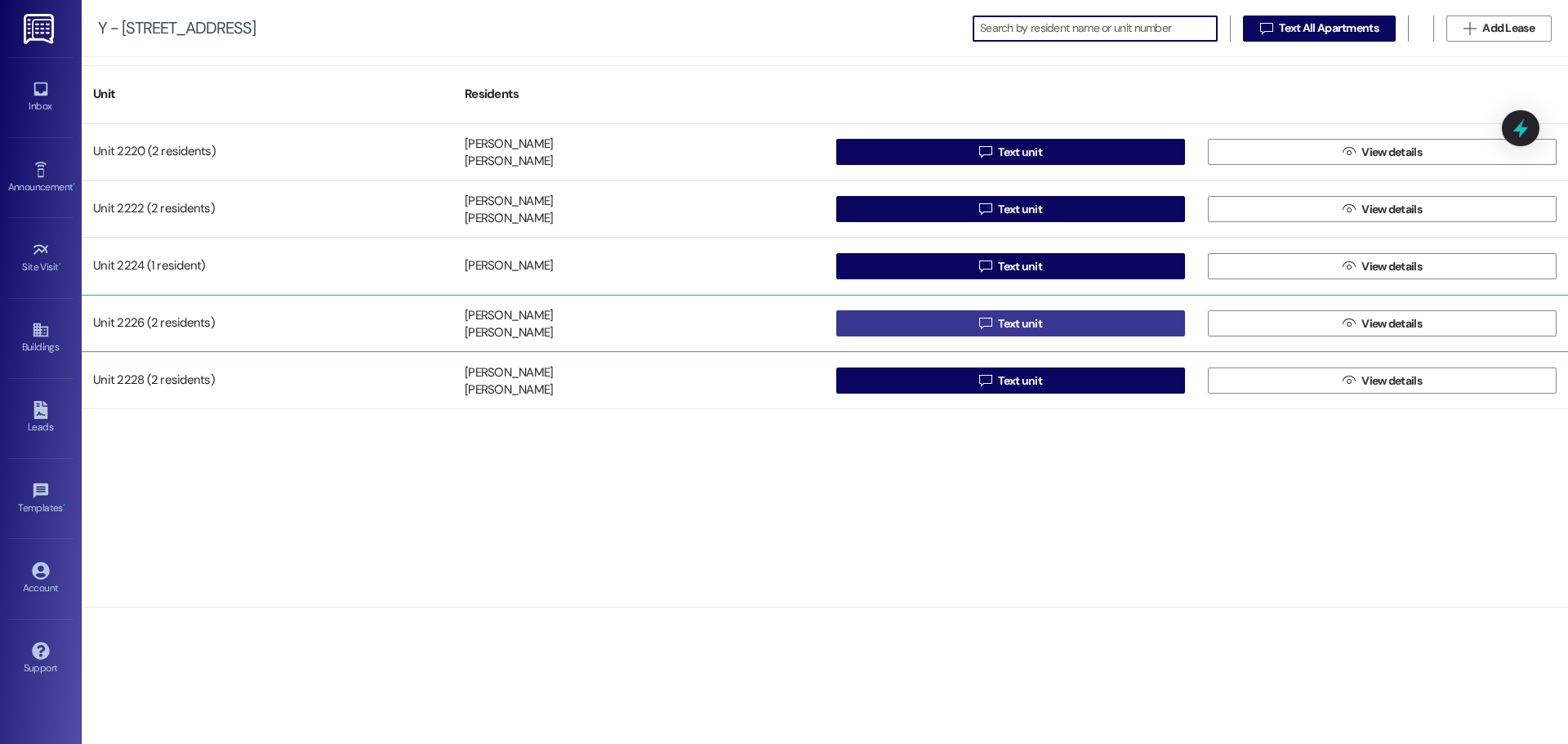
click at [1080, 319] on button " Text unit" at bounding box center [1011, 323] width 349 height 26
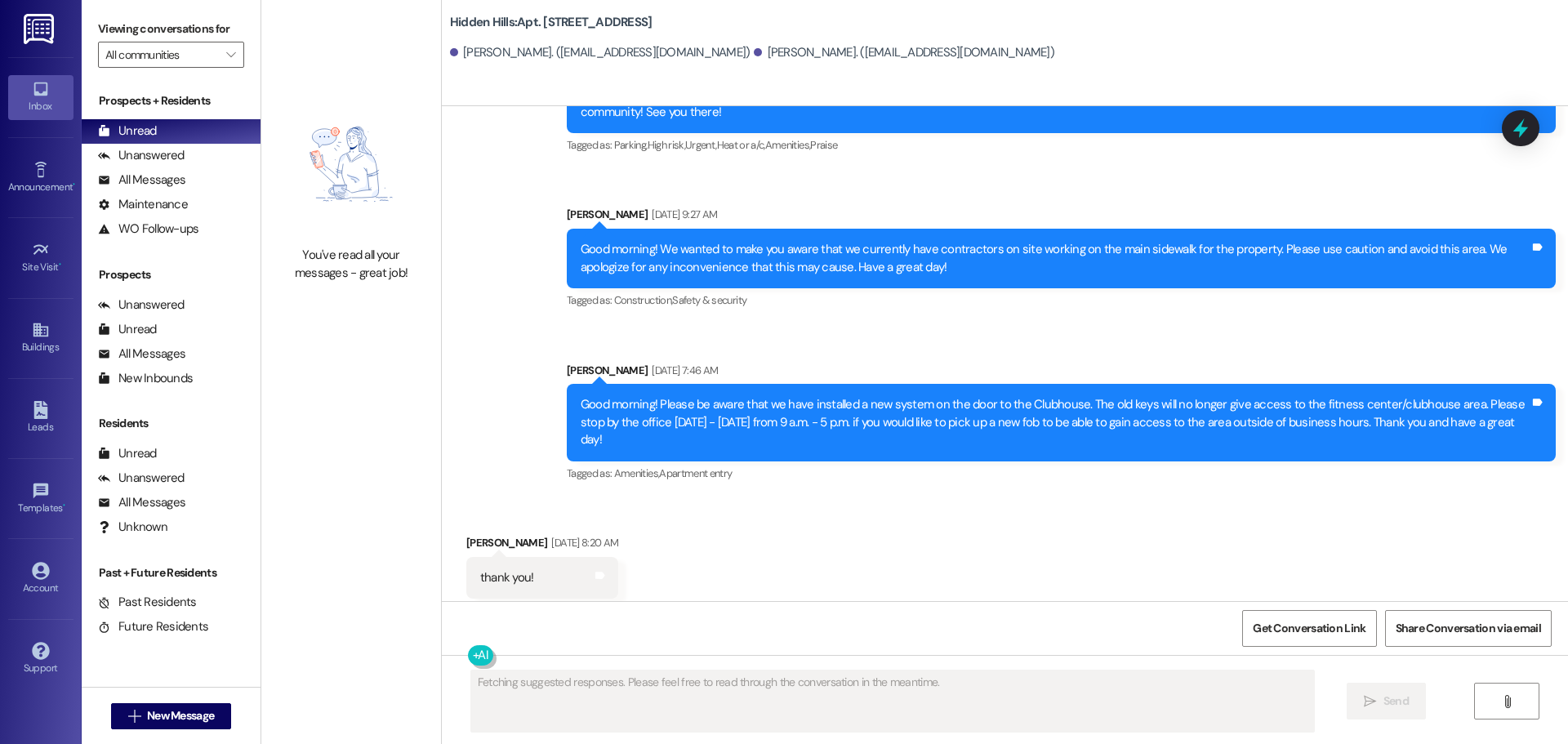
scroll to position [23263, 0]
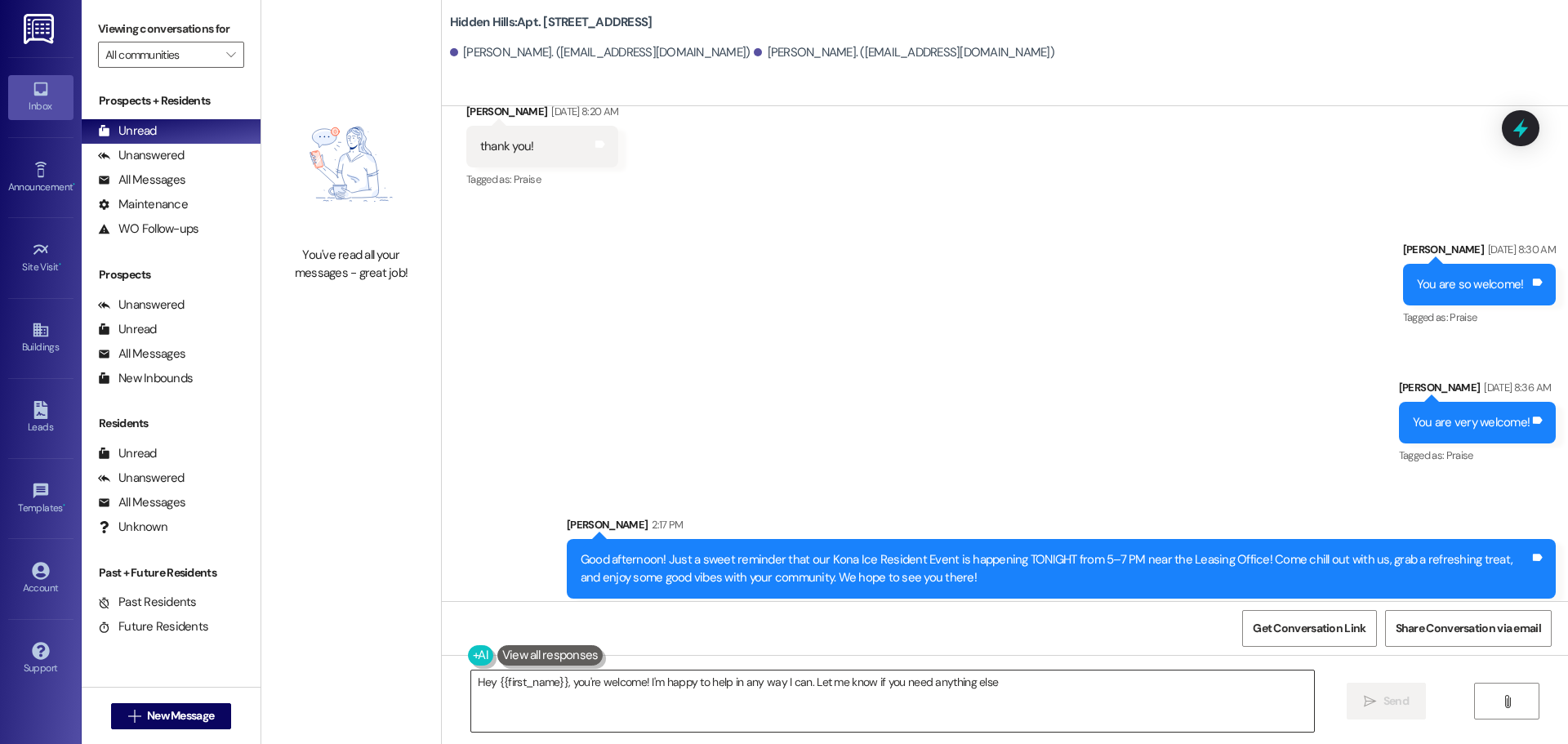
type textarea "Hey {{first_name}}, you're welcome! I'm happy to help in any way I can. Let me …"
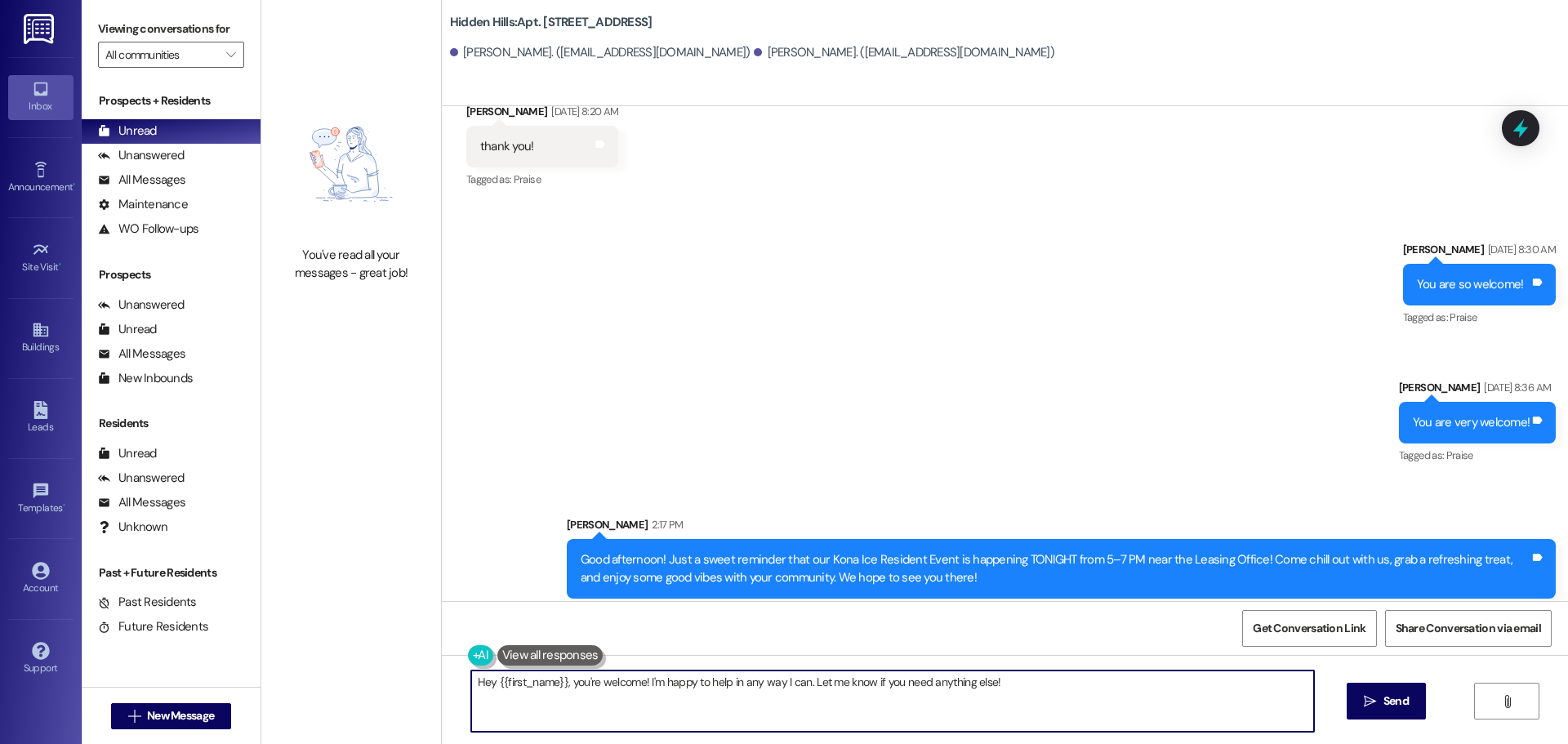
drag, startPoint x: 1011, startPoint y: 689, endPoint x: 406, endPoint y: 698, distance: 605.1
click at [406, 698] on div "You've read all your messages - great job! [GEOGRAPHIC_DATA]: Apt. [STREET_ADDR…" at bounding box center [915, 372] width 1307 height 744
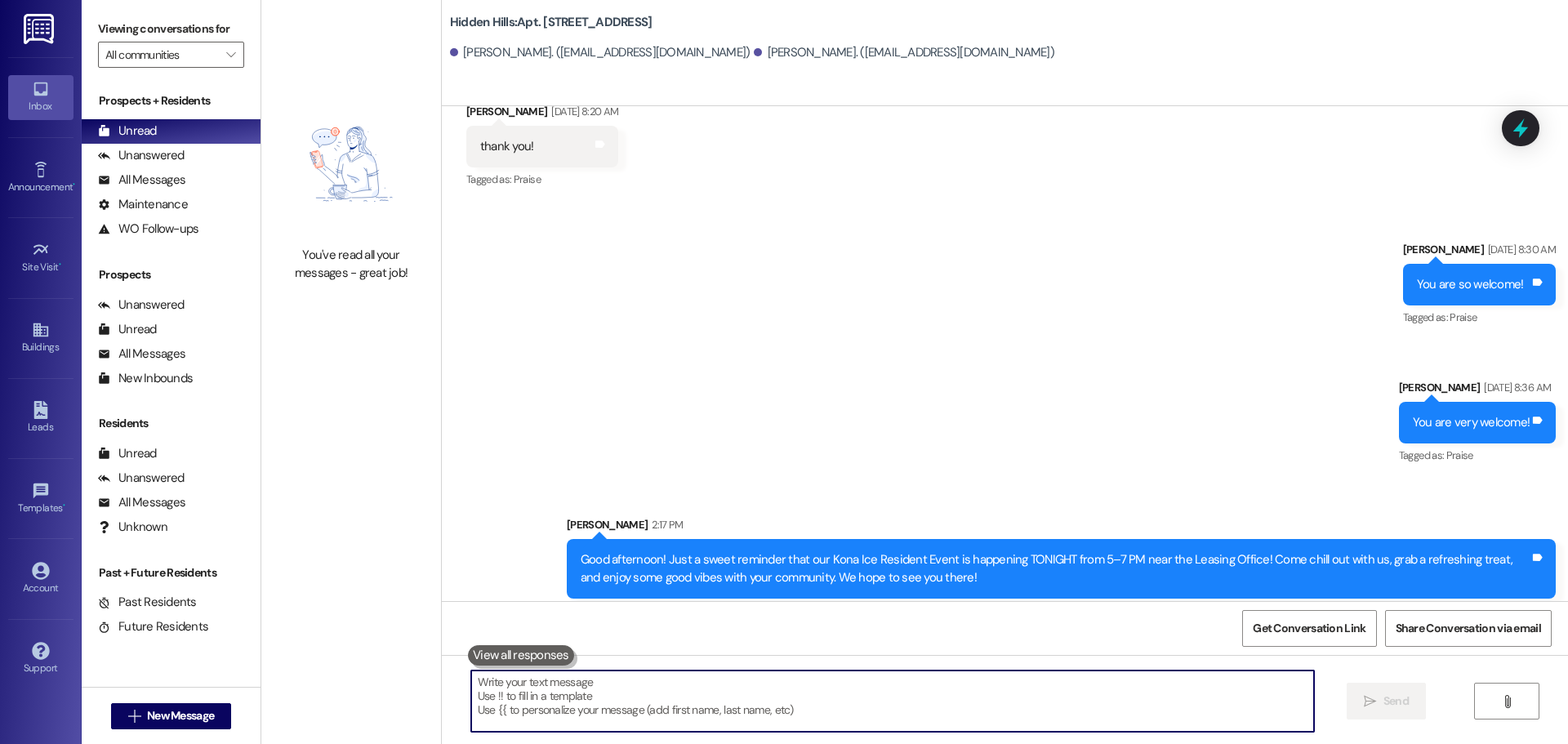
paste textarea "Hello! [DATE] our contractors will be replacing your balcony. Please make sure …"
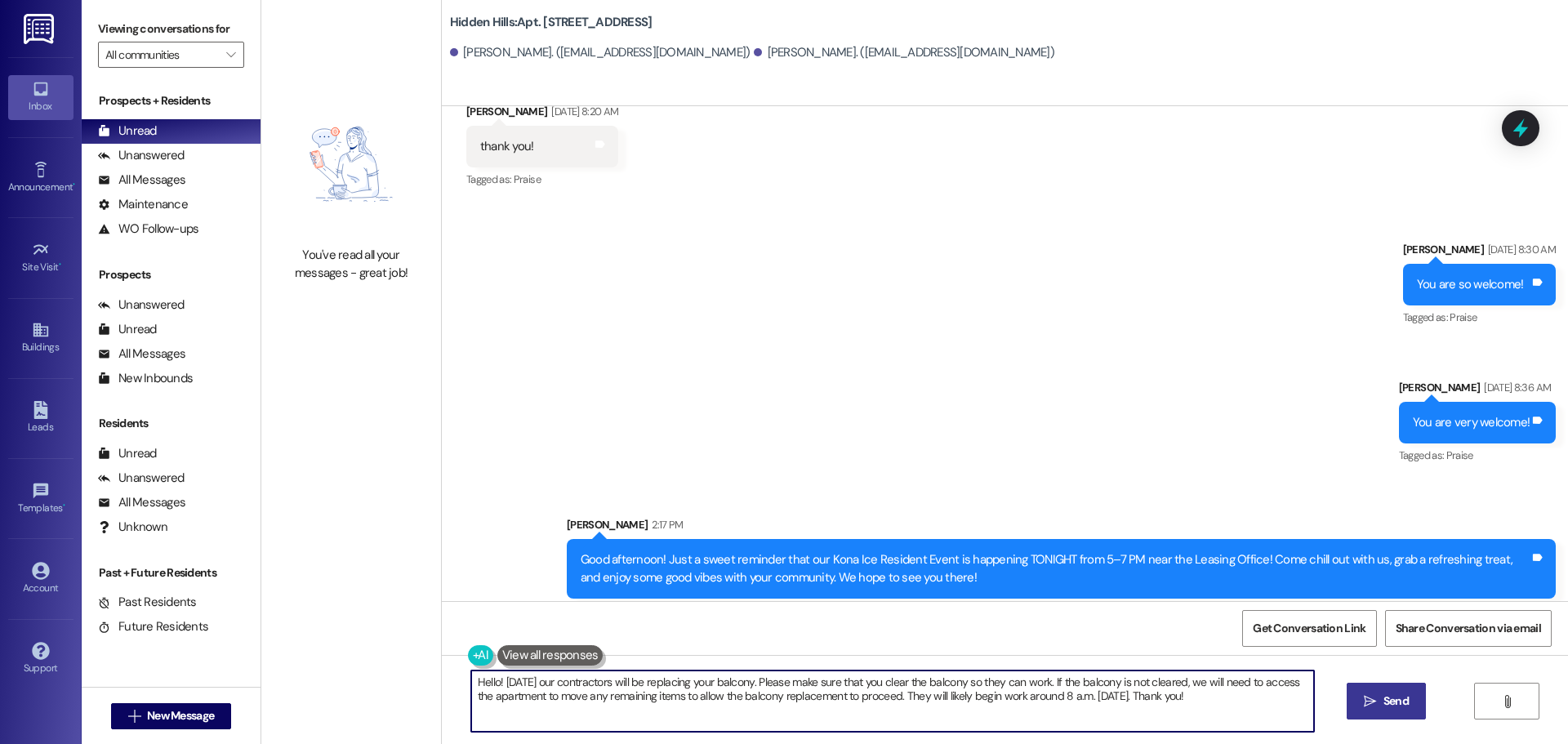
type textarea "Hello! [DATE] our contractors will be replacing your balcony. Please make sure …"
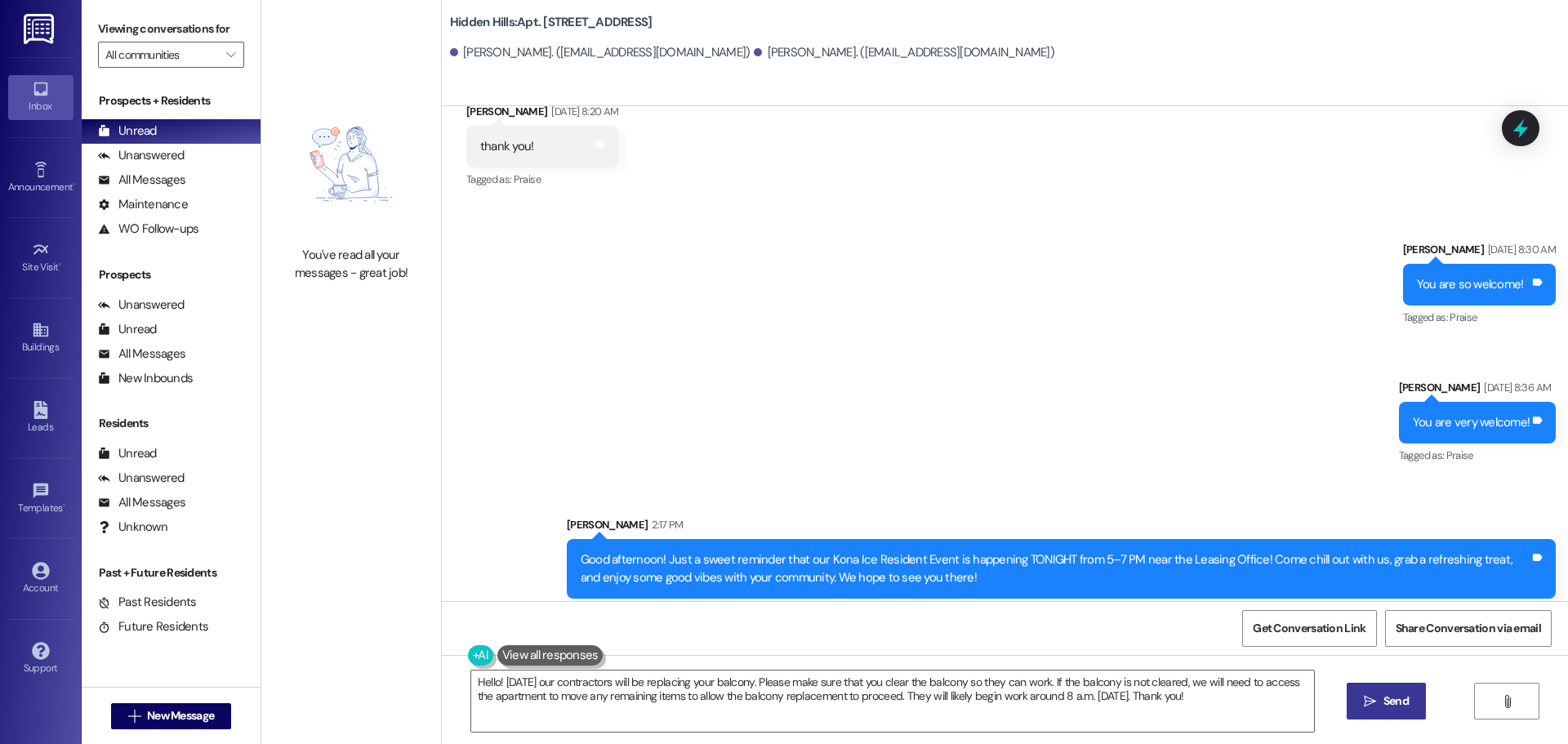
click at [1365, 694] on icon "" at bounding box center [1370, 701] width 13 height 13
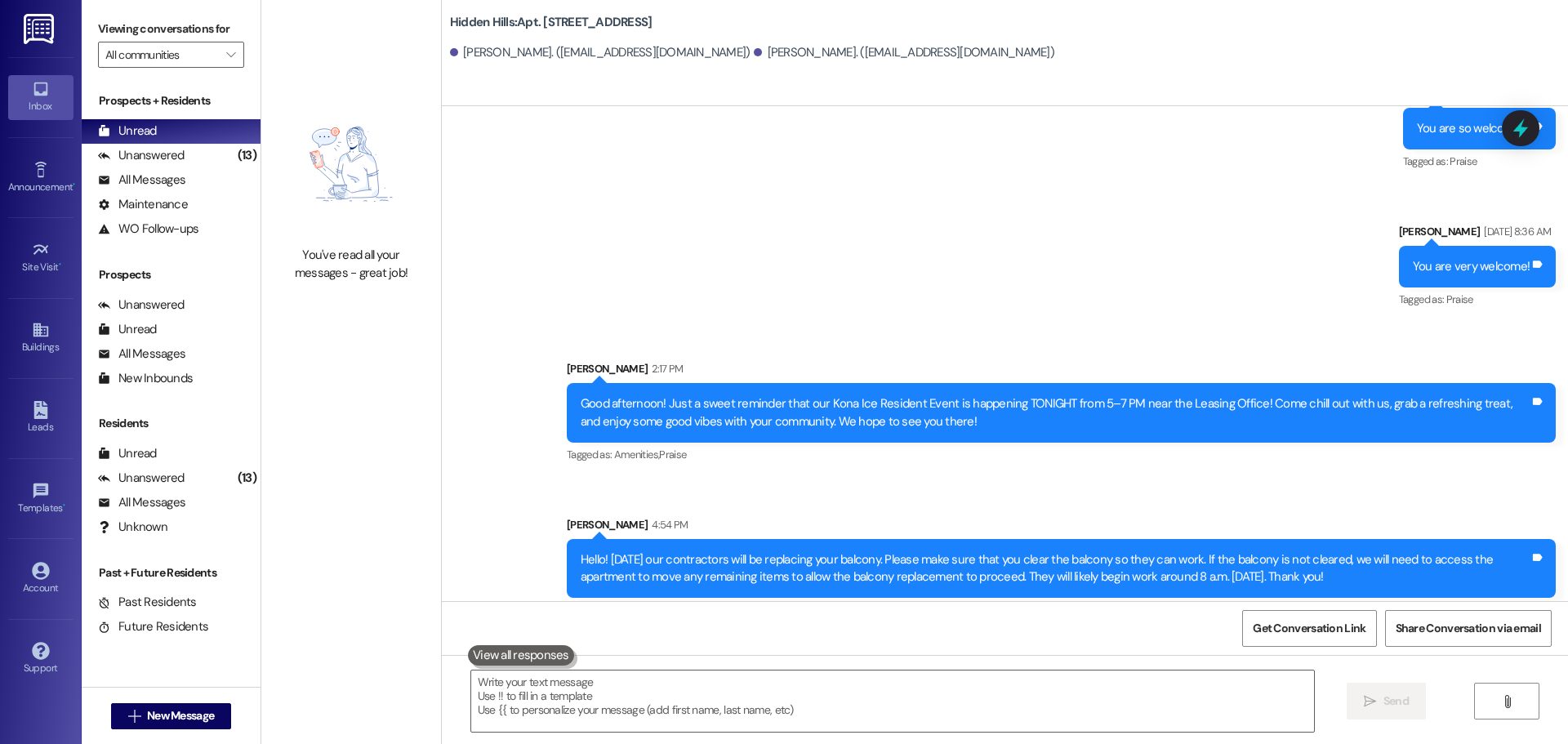
scroll to position [23508, 0]
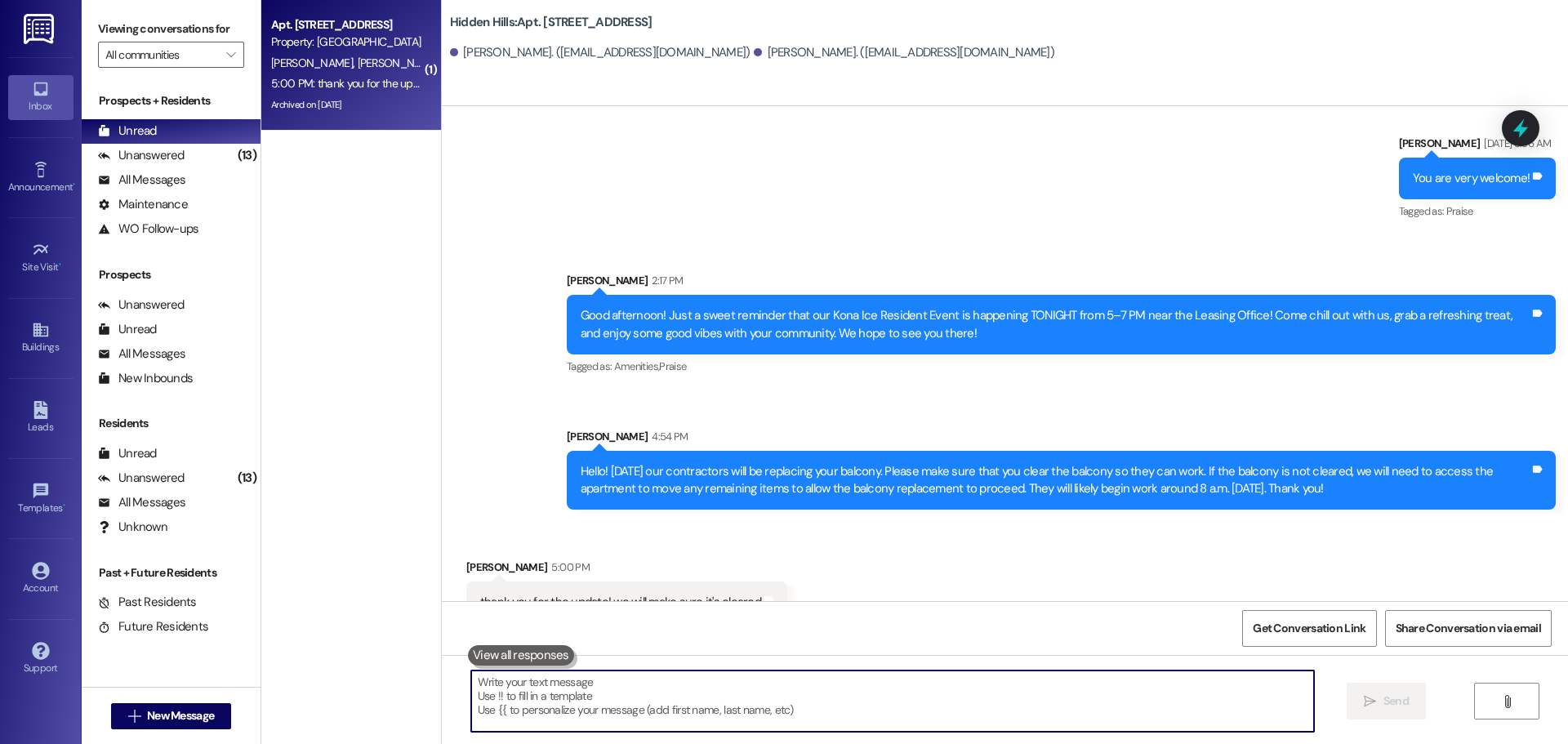
click at [618, 683] on textarea at bounding box center [893, 700] width 843 height 61
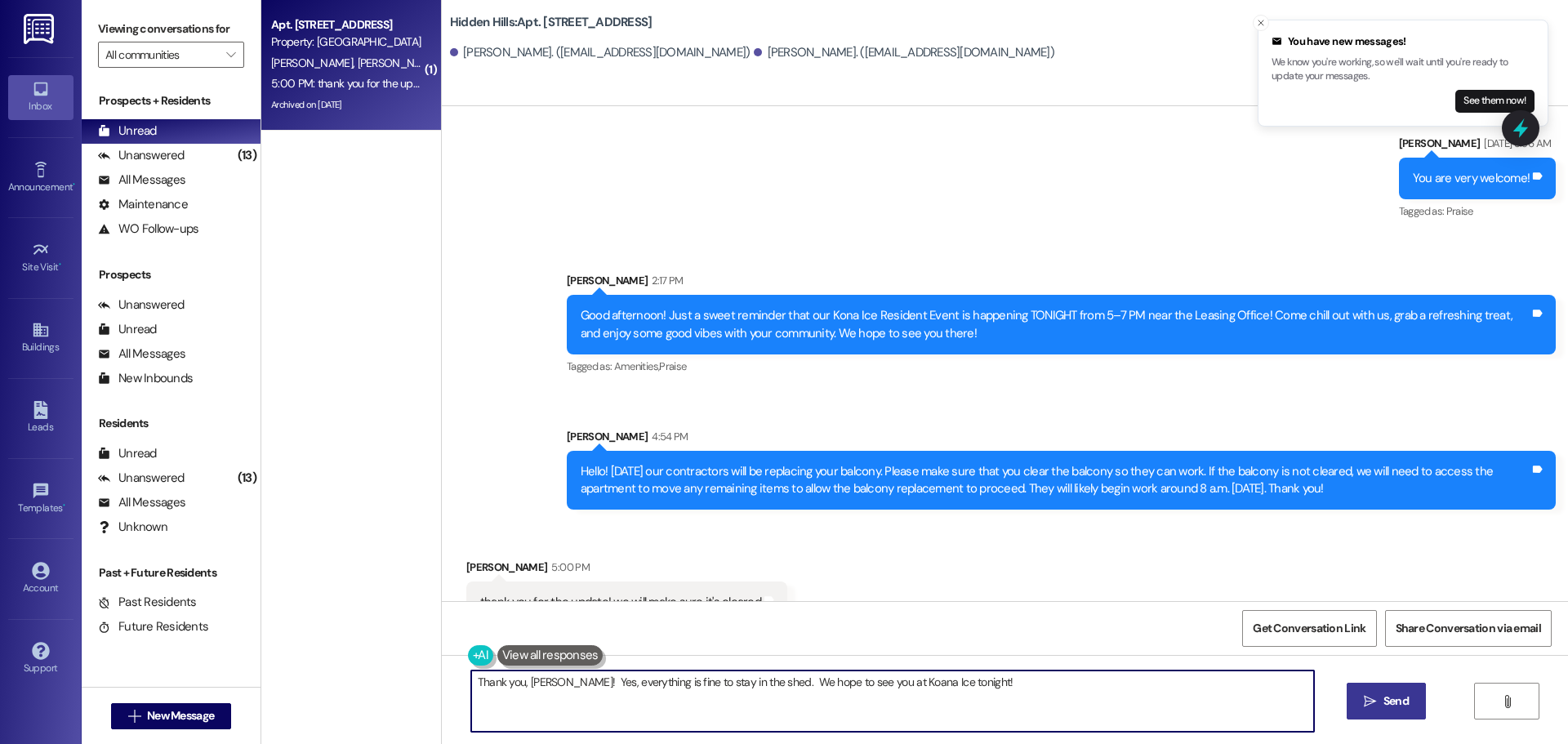
type textarea "Thank you, [PERSON_NAME]! Yes, everything is fine to stay in the shed. We hope …"
click at [1366, 694] on icon "" at bounding box center [1370, 701] width 13 height 13
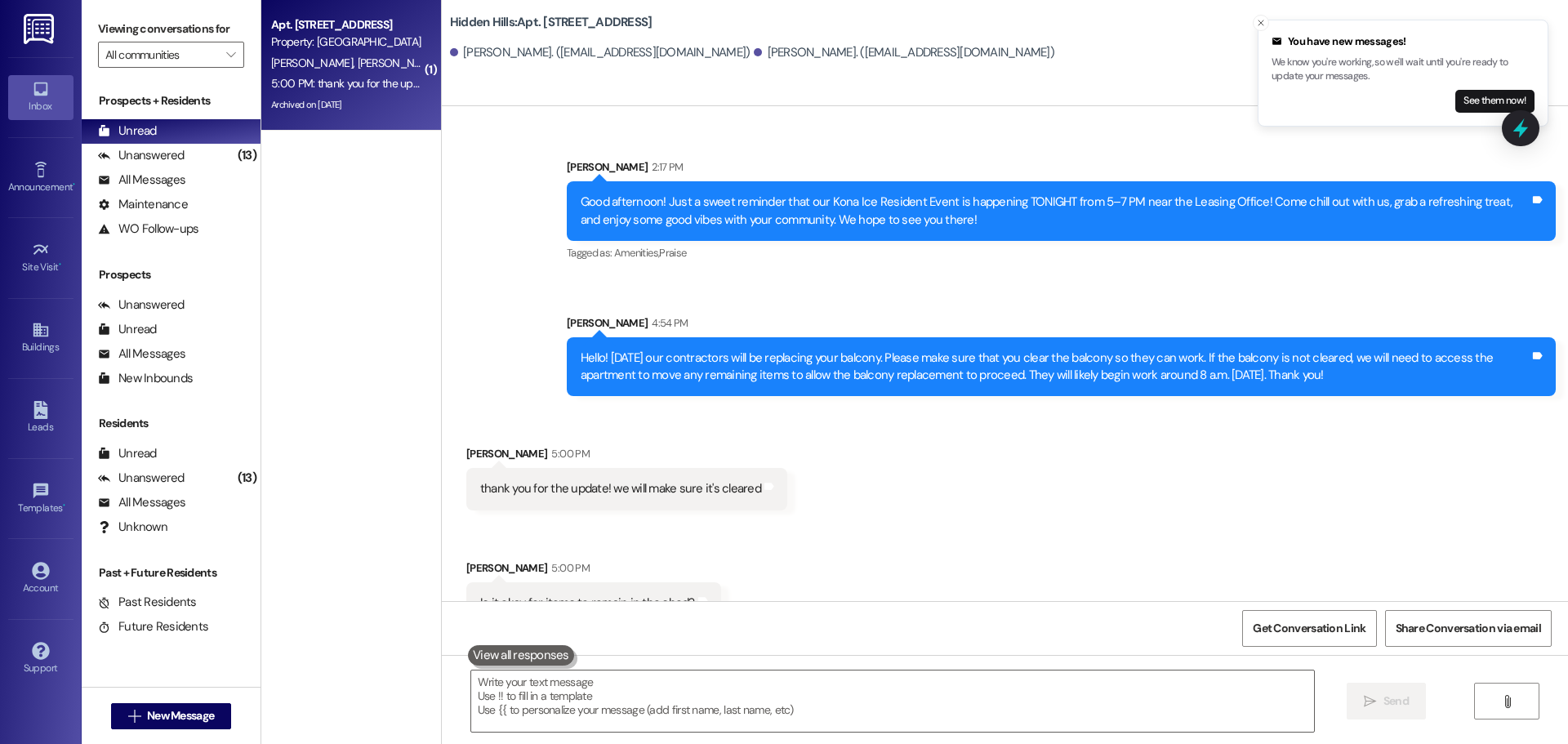
scroll to position [23736, 0]
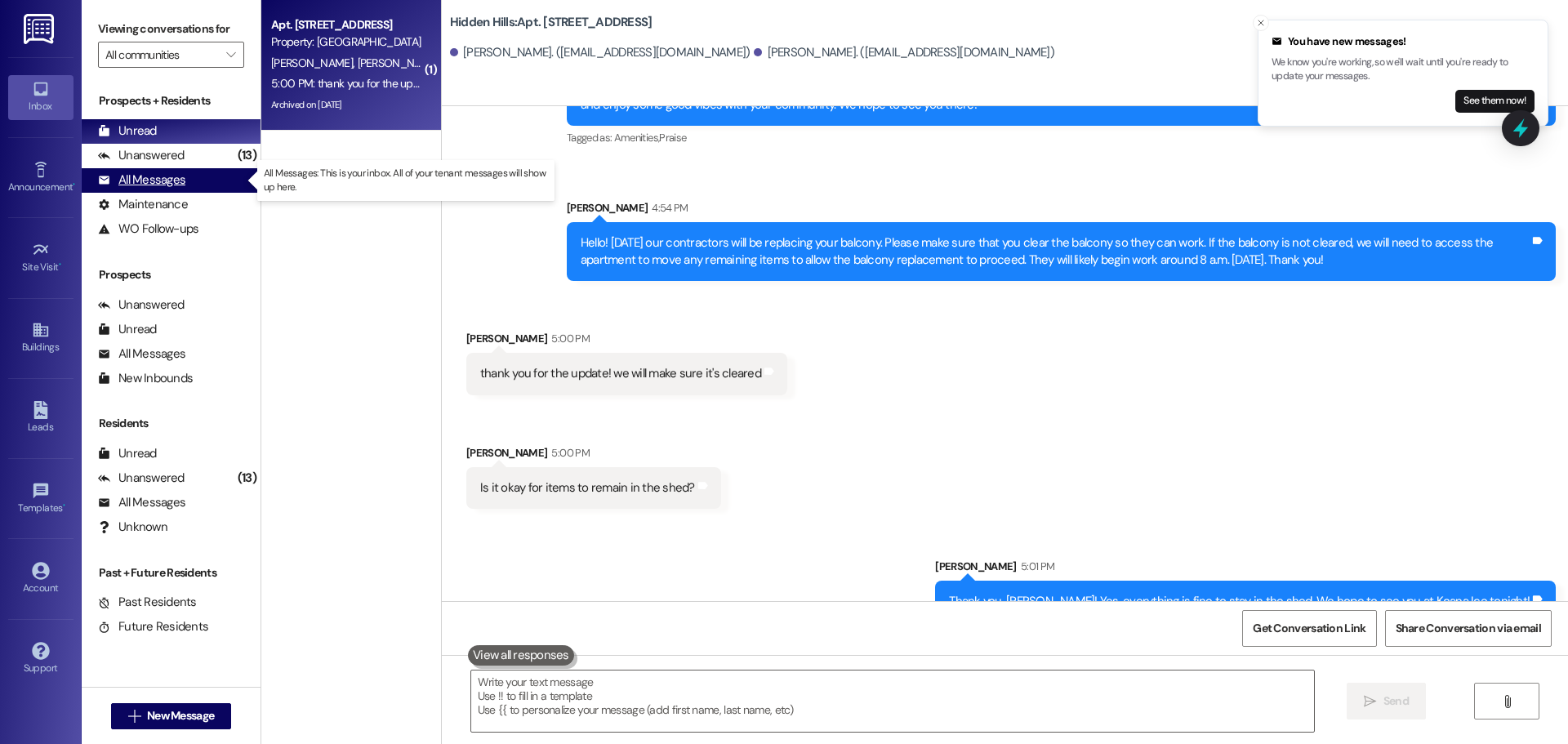
click at [175, 178] on div "All Messages" at bounding box center [141, 180] width 88 height 17
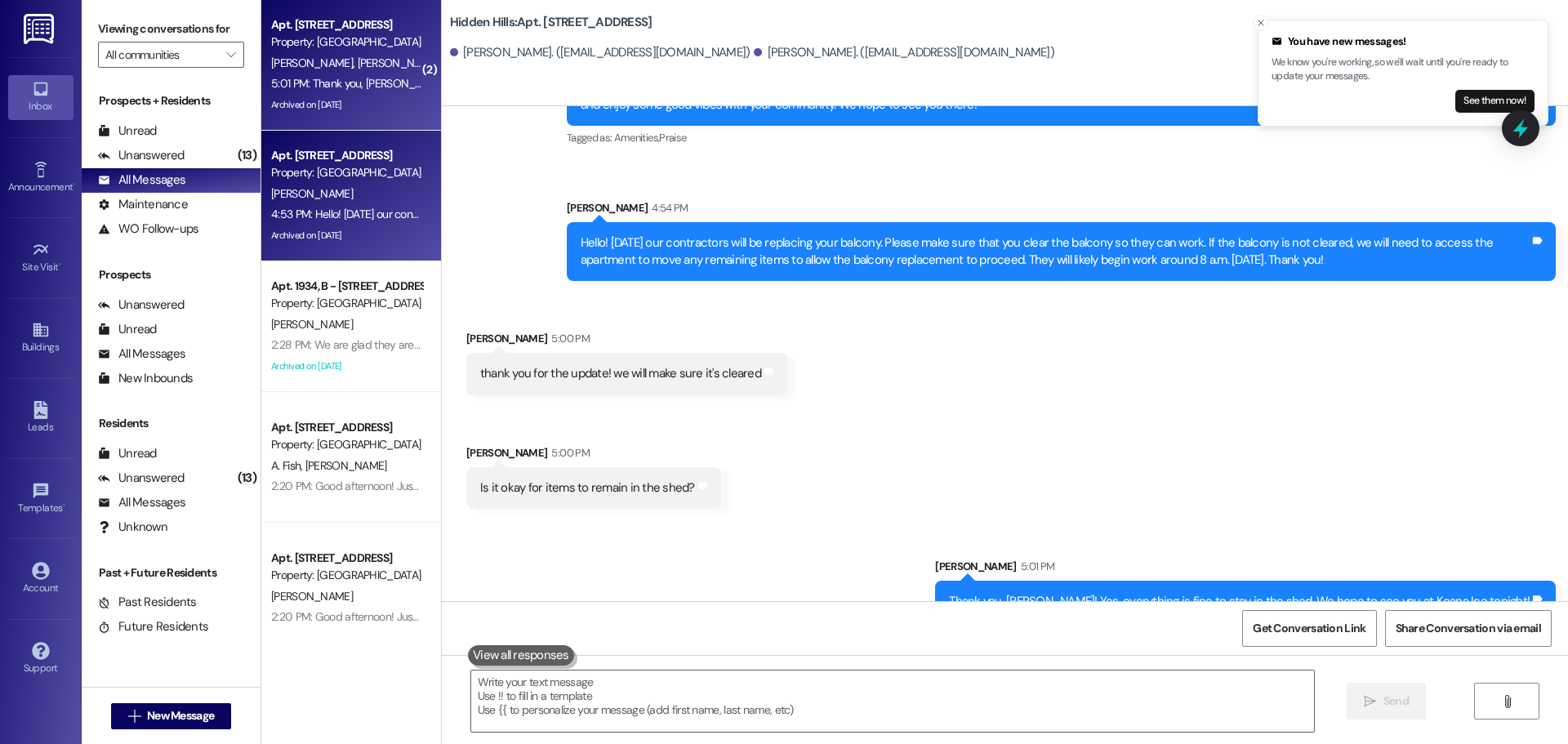
click at [361, 187] on div "[PERSON_NAME]" at bounding box center [346, 194] width 154 height 20
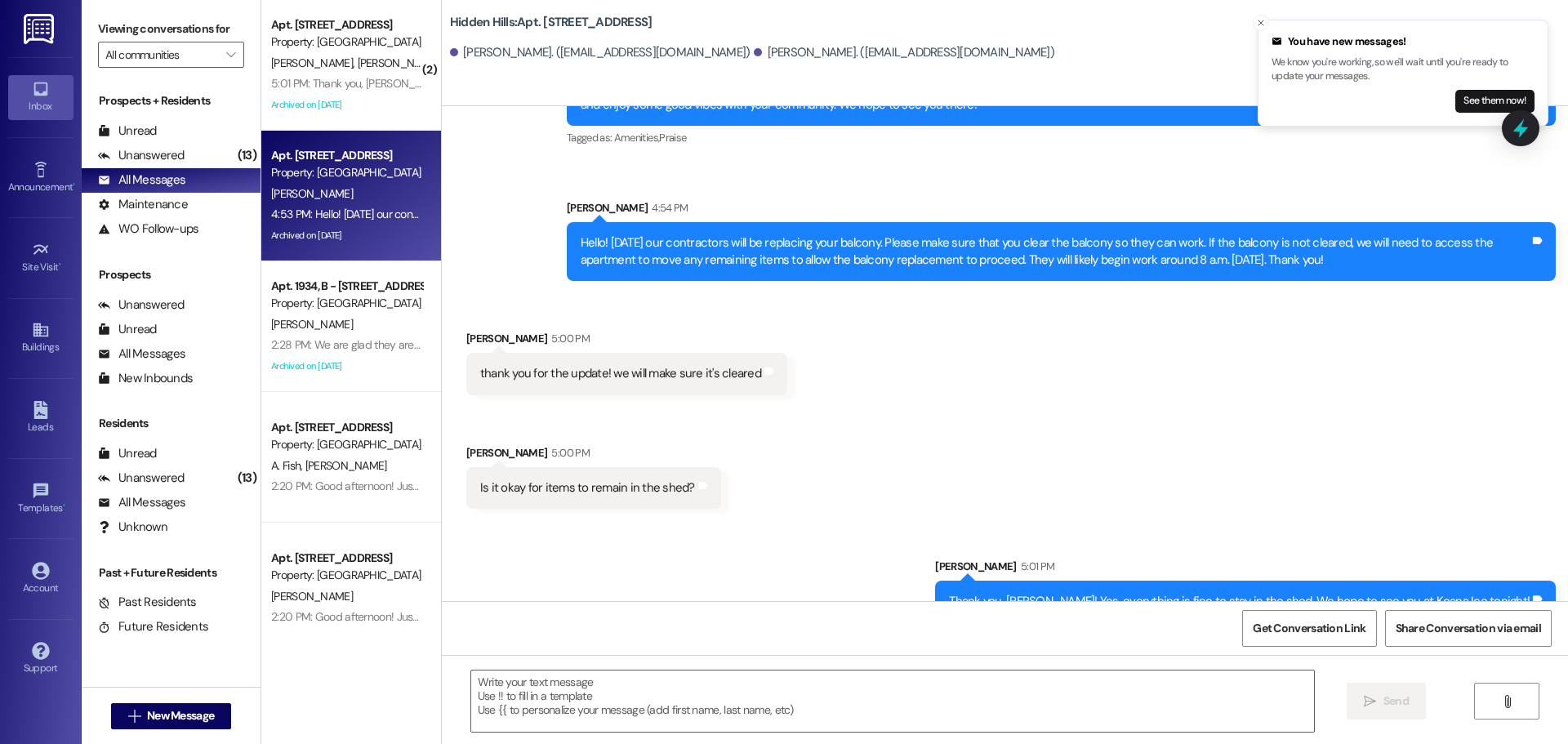
type textarea "Fetching suggested responses. Please feel free to read through the conversation…"
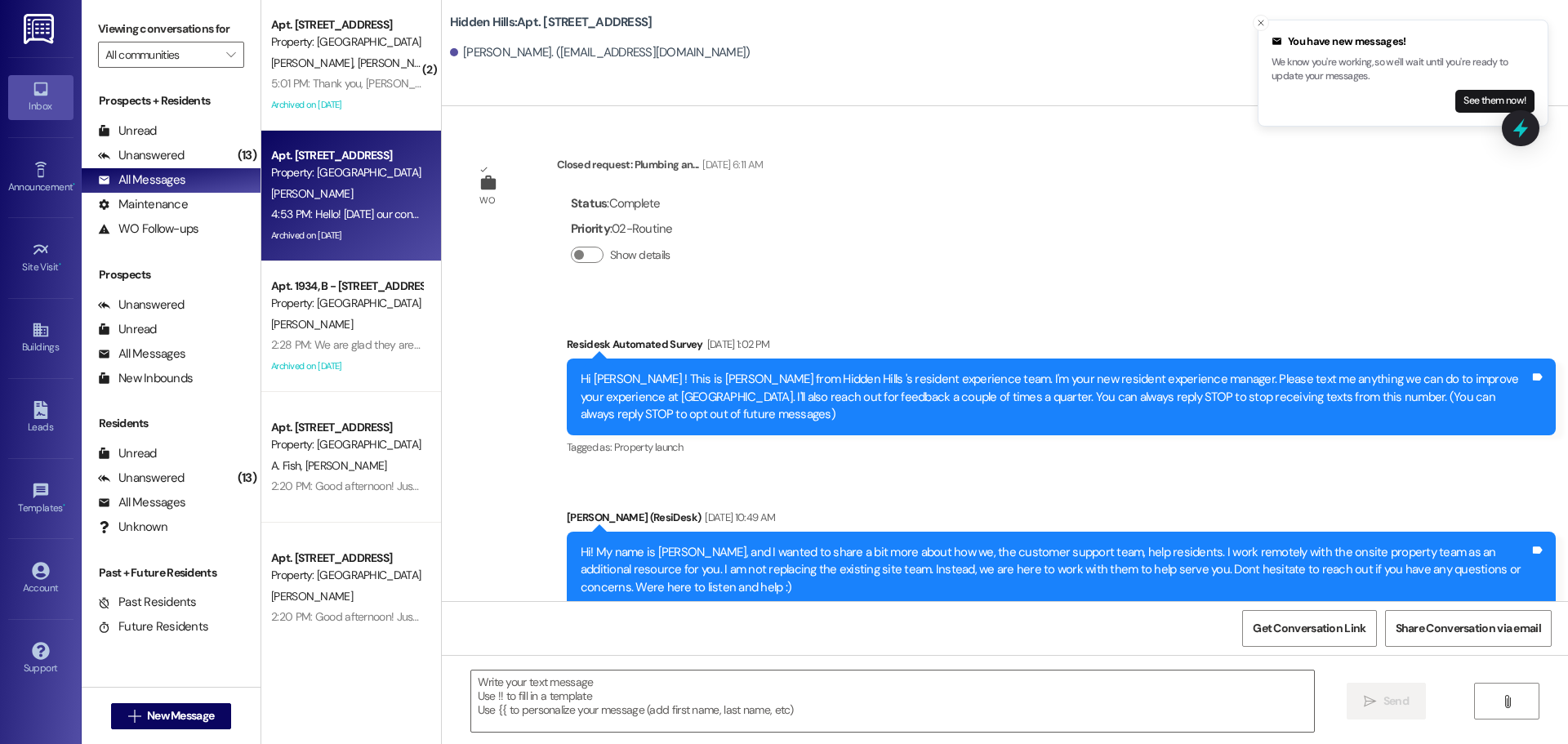
type textarea "Fetching suggested responses. Please feel free to read through the conversation…"
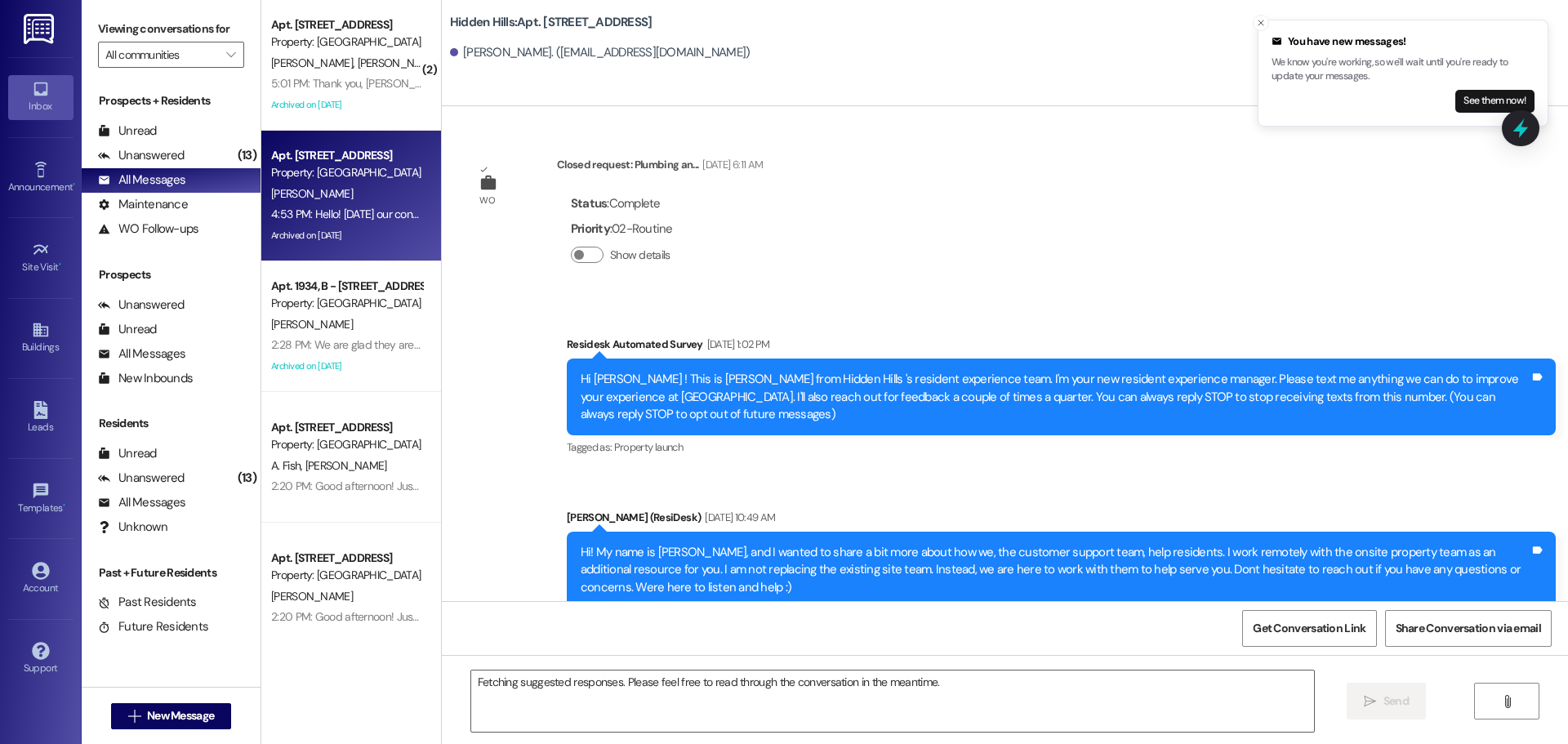
scroll to position [26349, 0]
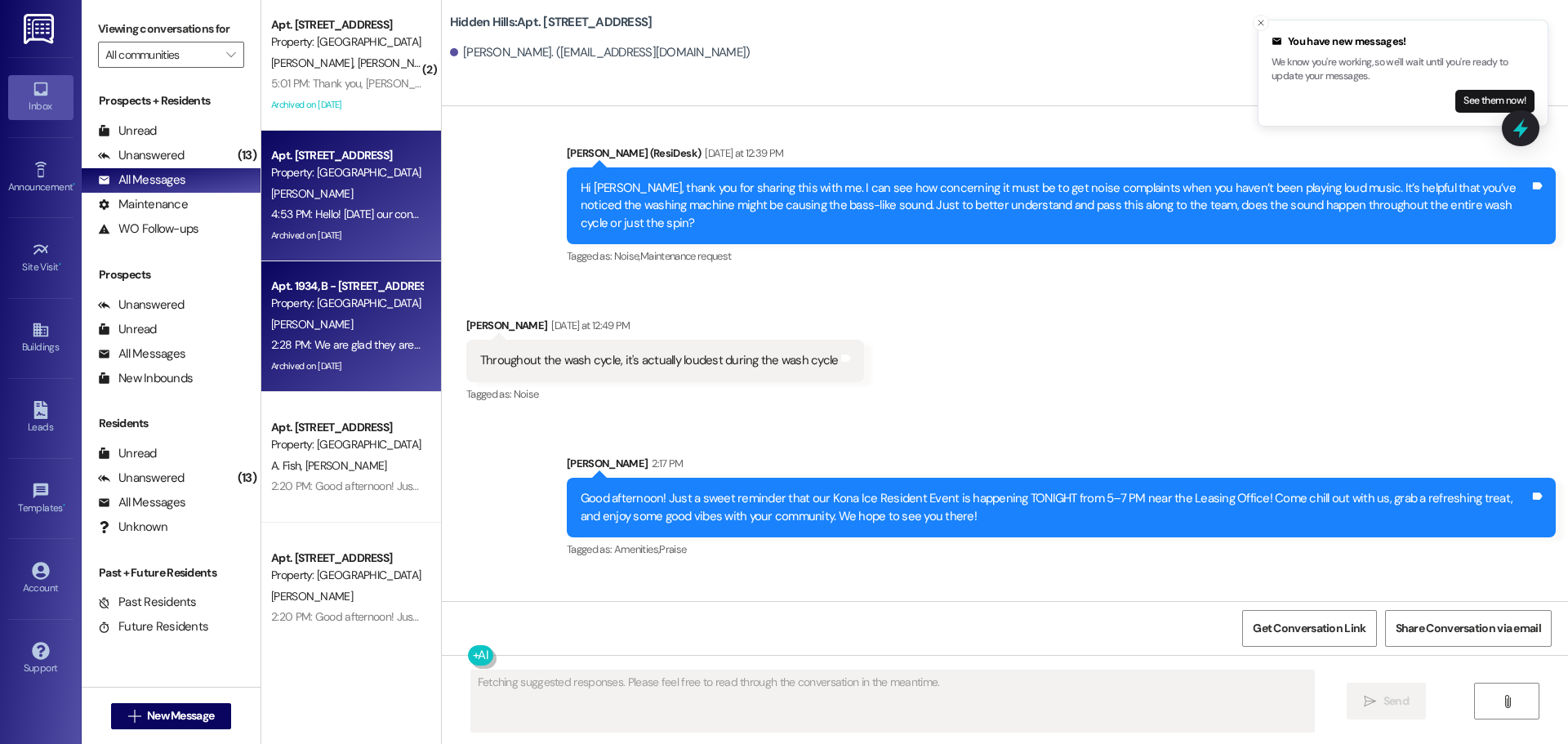
click at [353, 299] on div "Property: [GEOGRAPHIC_DATA]" at bounding box center [346, 303] width 151 height 17
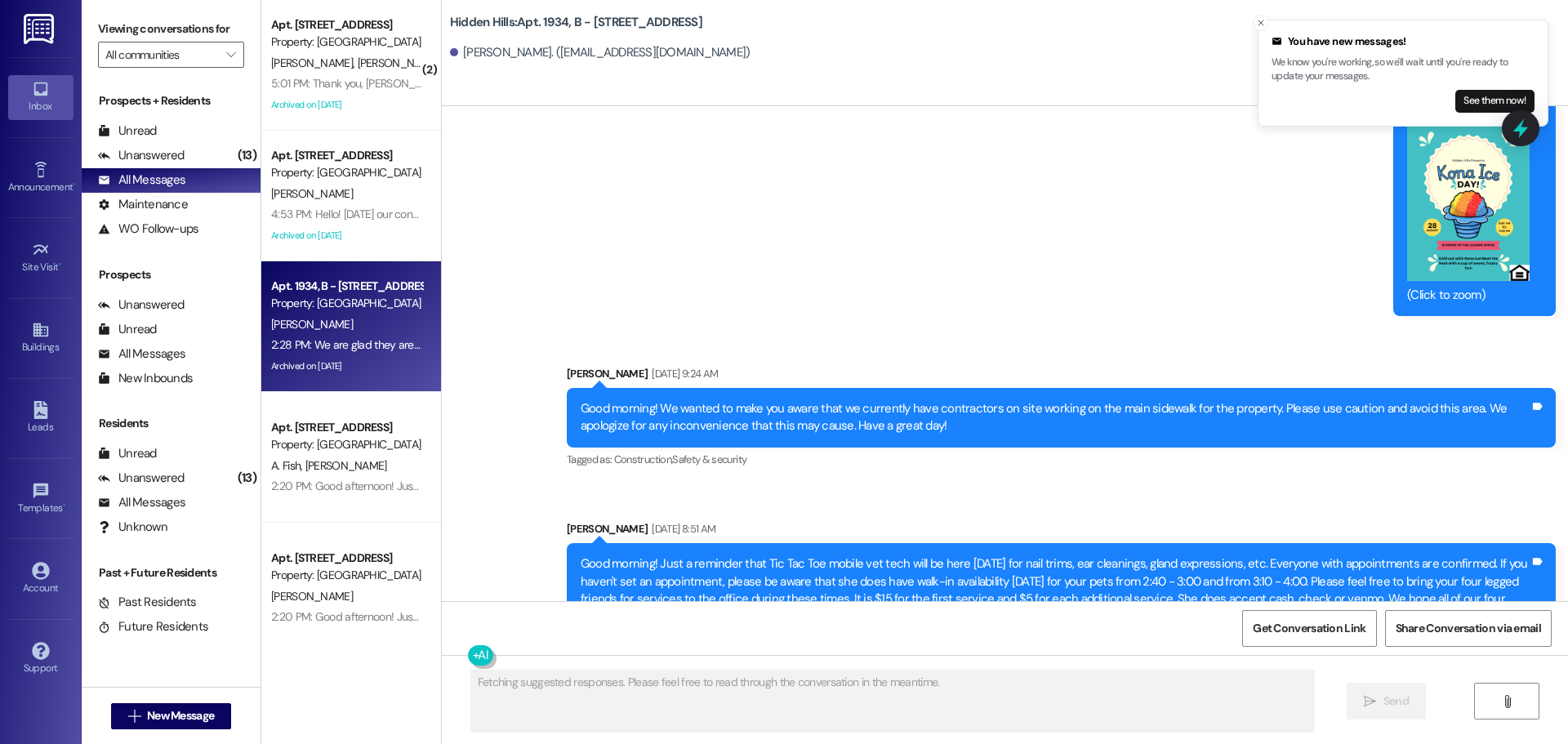
scroll to position [29384, 0]
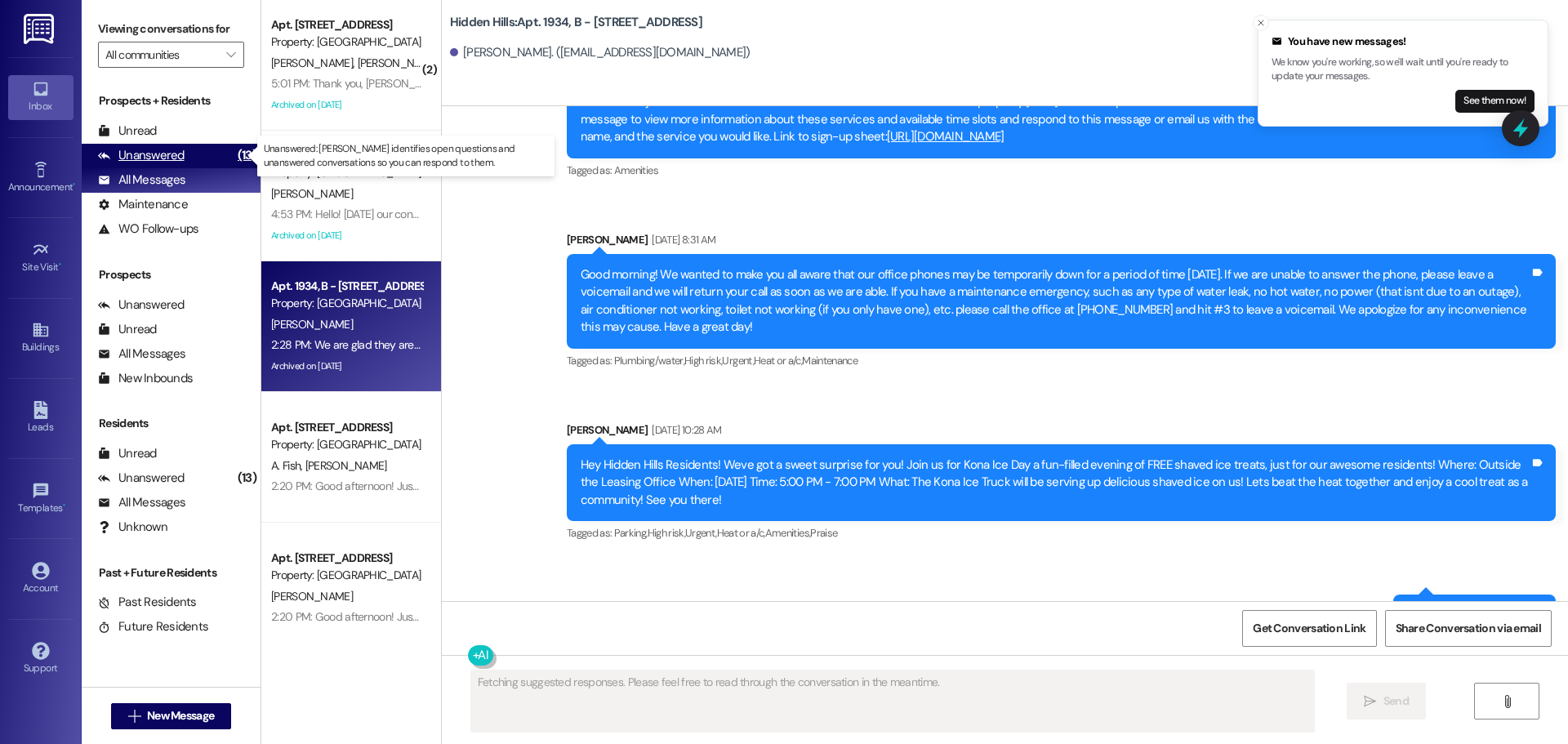
click at [157, 161] on div "Unanswered" at bounding box center [141, 156] width 87 height 17
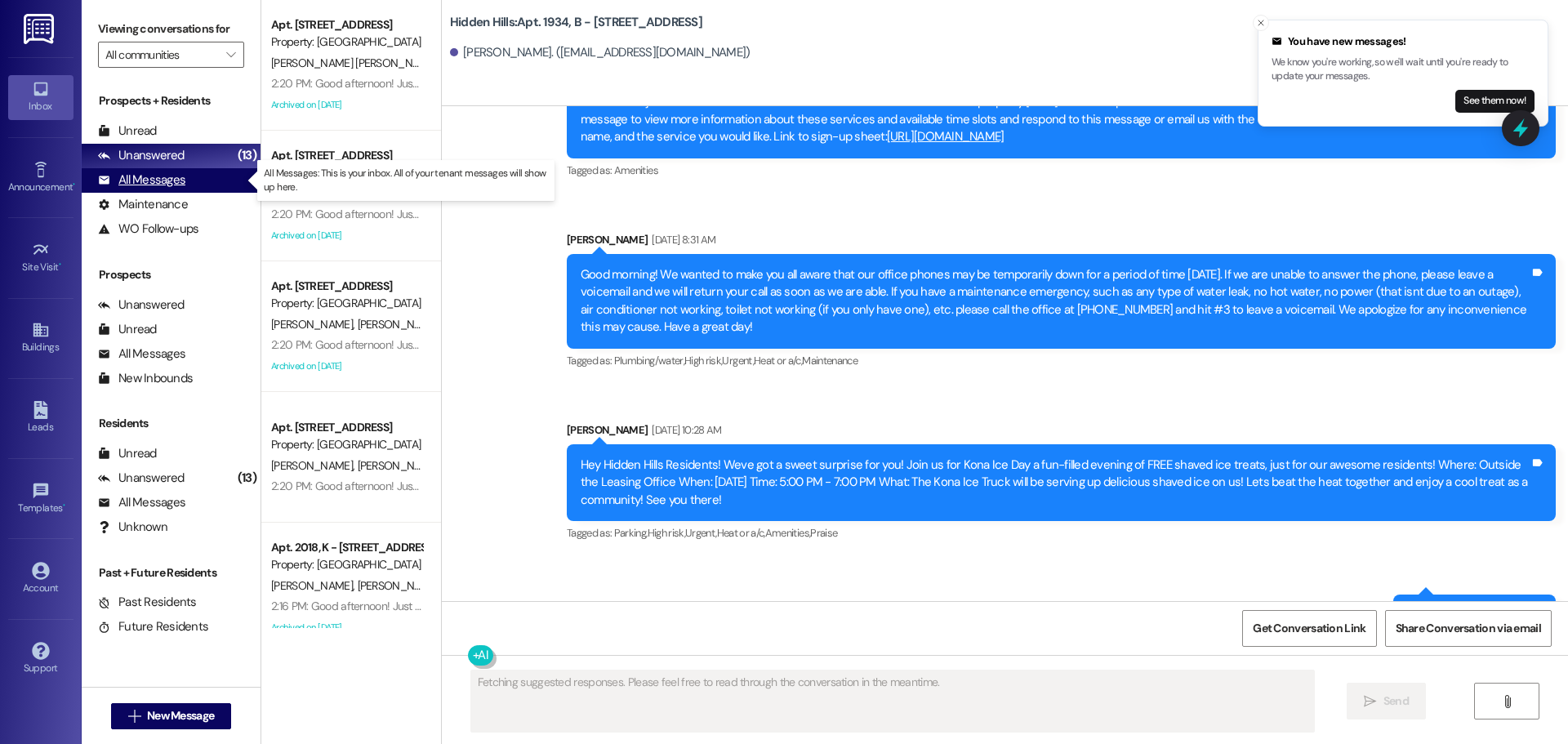
click at [159, 175] on div "All Messages" at bounding box center [141, 180] width 88 height 17
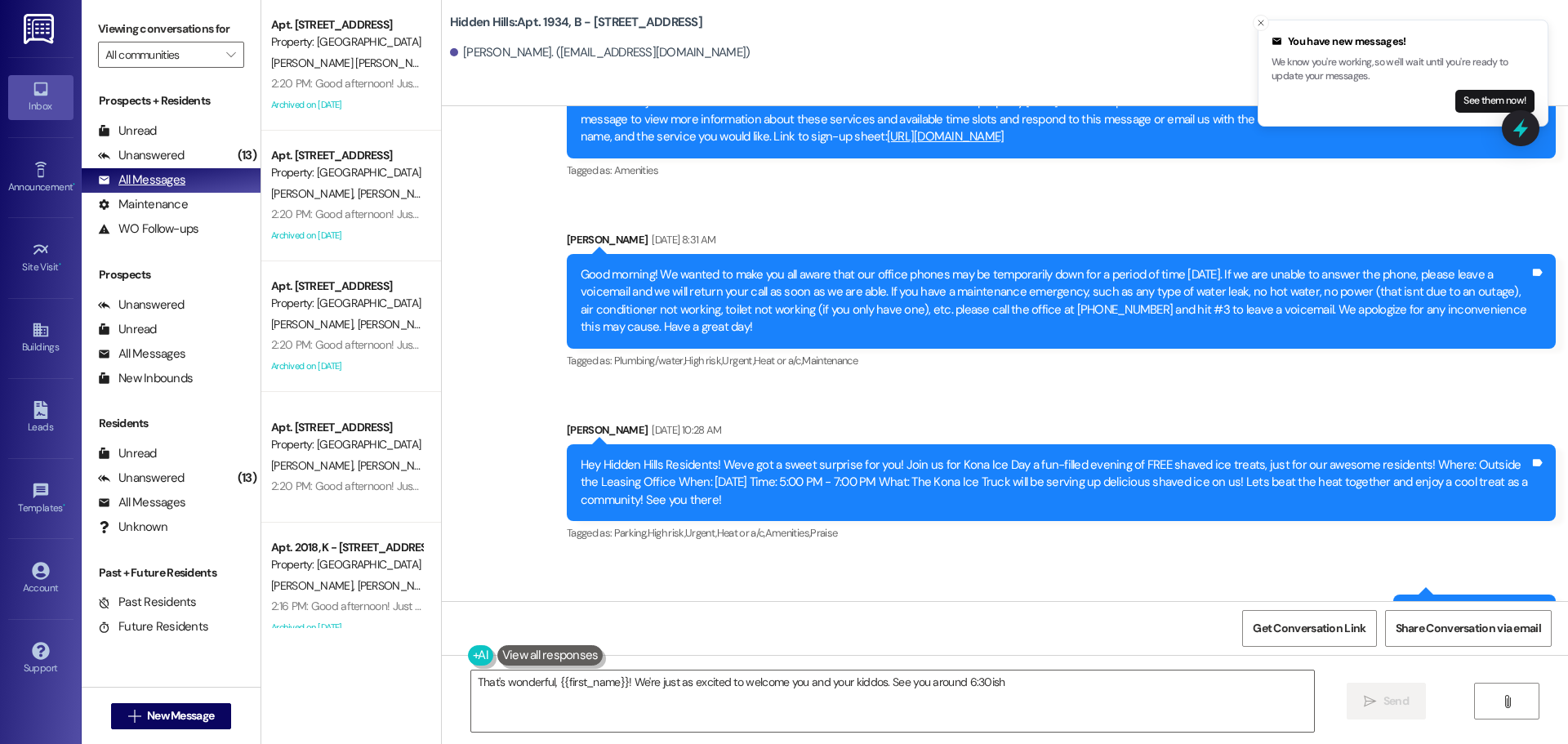
type textarea "That's wonderful, {{first_name}}! We're just as excited to welcome you and your…"
